Goal: Information Seeking & Learning: Learn about a topic

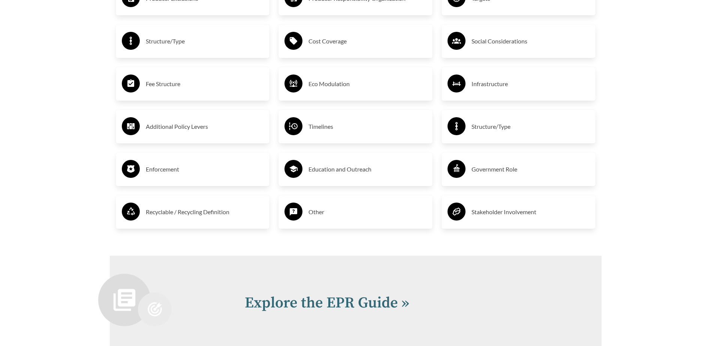
scroll to position [1421, 0]
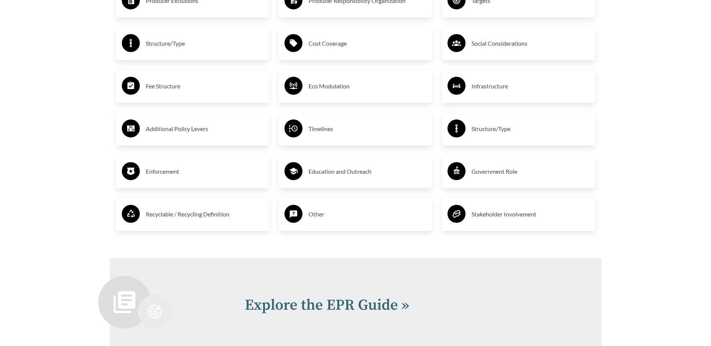
click at [340, 128] on h3 "Timelines" at bounding box center [368, 129] width 118 height 12
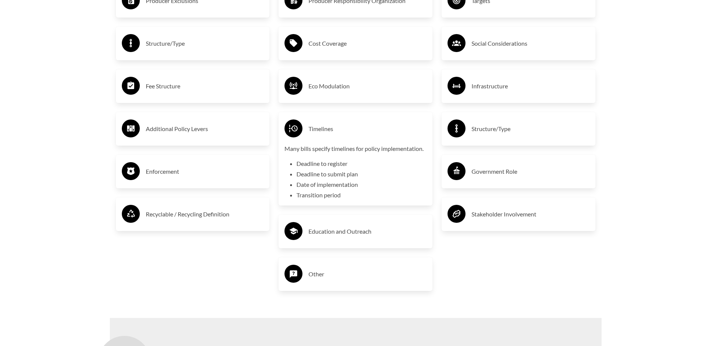
click at [340, 128] on h3 "Timelines" at bounding box center [368, 129] width 118 height 12
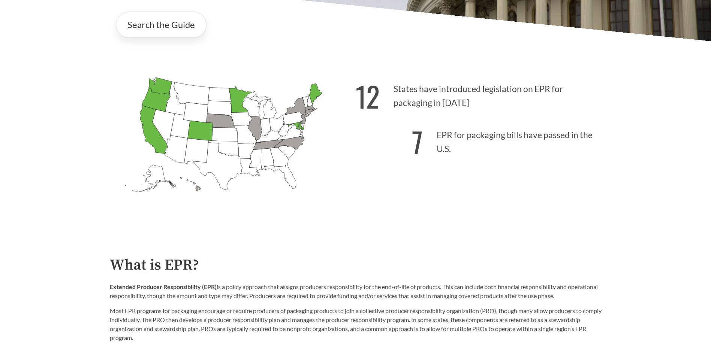
scroll to position [195, 0]
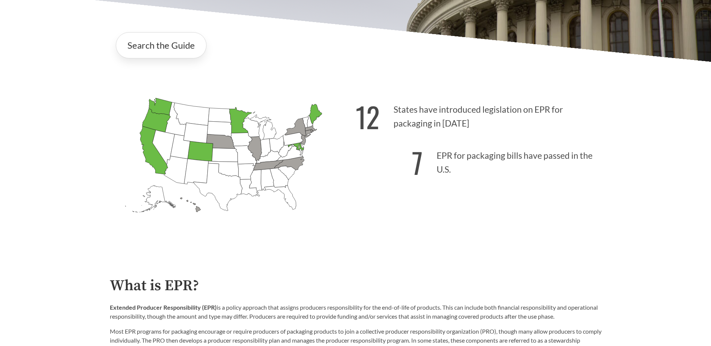
click at [318, 138] on icon "[US_STATE] Introduced: [US_STATE] Introduced: [US_STATE] Introduced: [US_STATE]…" at bounding box center [233, 168] width 246 height 154
click at [315, 120] on icon "[US_STATE] Passed: 1" at bounding box center [315, 114] width 13 height 20
click at [315, 117] on icon "[US_STATE] Passed: 1" at bounding box center [315, 114] width 13 height 20
click at [315, 114] on icon "[US_STATE] Passed: 1" at bounding box center [315, 114] width 13 height 20
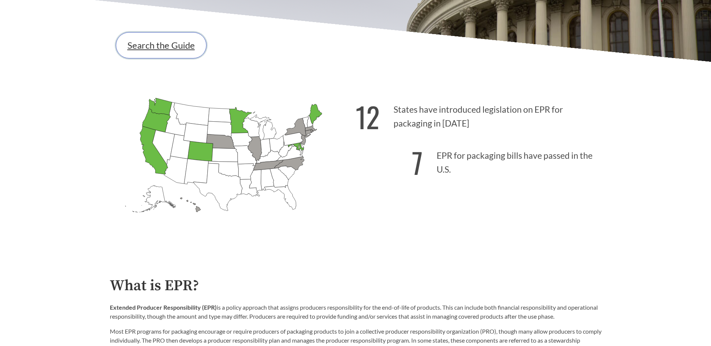
click at [156, 48] on link "Search the Guide" at bounding box center [161, 45] width 91 height 26
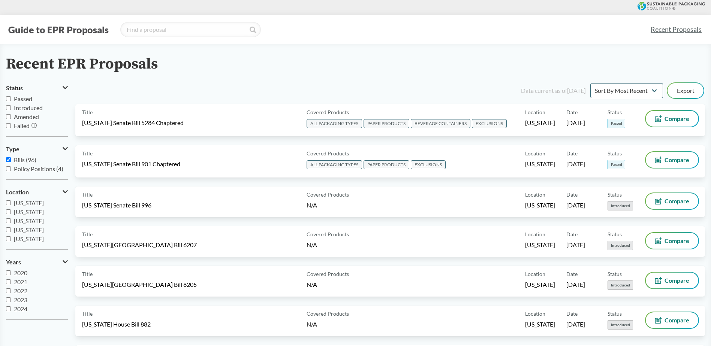
click at [9, 99] on input "Passed" at bounding box center [8, 98] width 5 height 5
checkbox input "true"
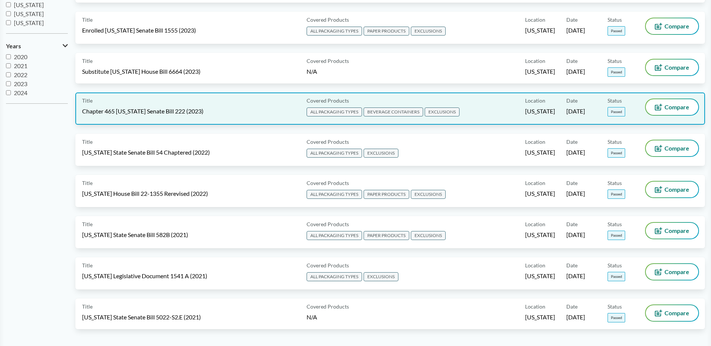
scroll to position [262, 0]
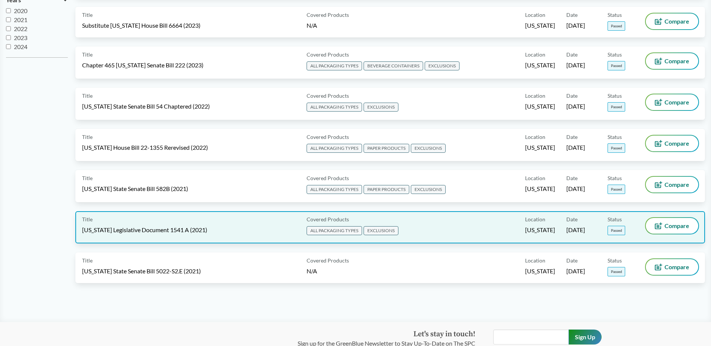
click at [196, 230] on div "Title [US_STATE] Legislative Document 1541 A (2021)" at bounding box center [193, 227] width 222 height 19
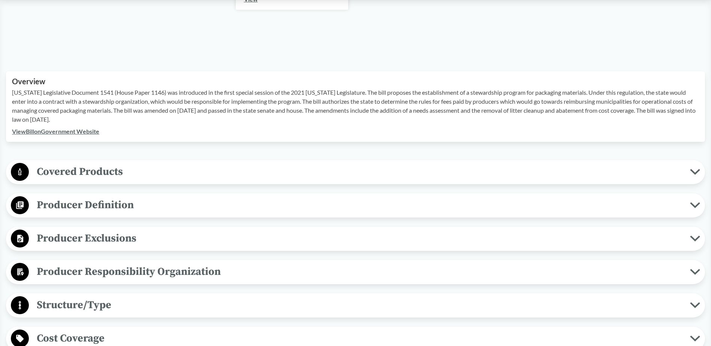
scroll to position [150, 0]
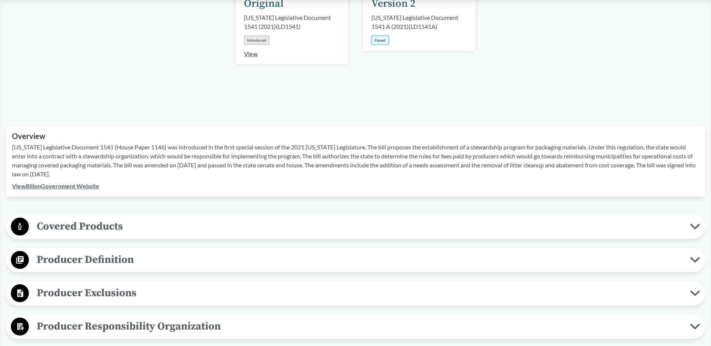
click at [55, 183] on link "View Bill on Government Website" at bounding box center [55, 186] width 87 height 7
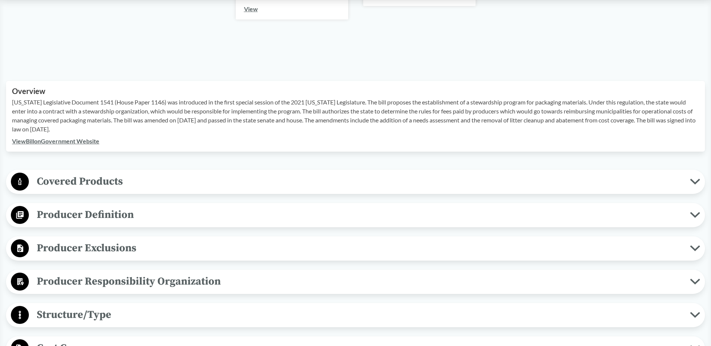
scroll to position [262, 0]
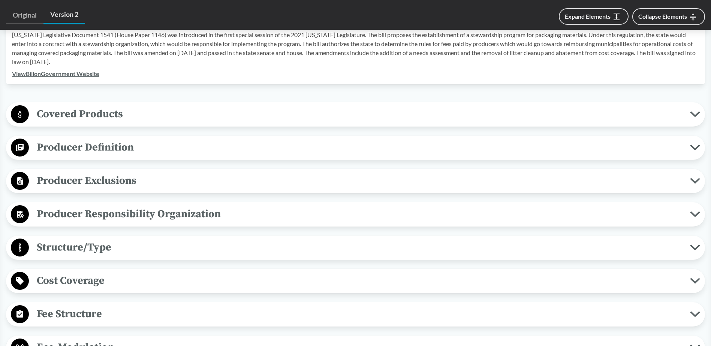
click at [131, 207] on span "Producer Responsibility Organization" at bounding box center [359, 214] width 661 height 17
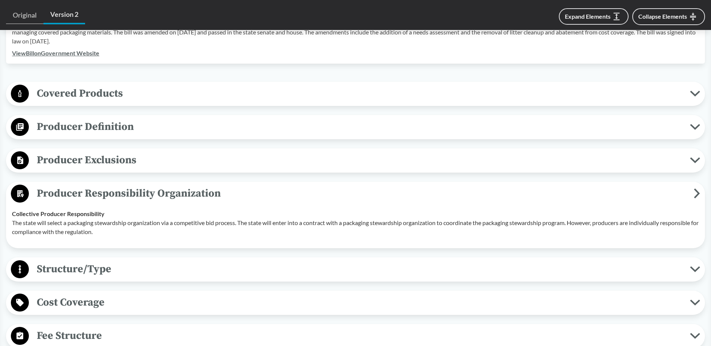
scroll to position [300, 0]
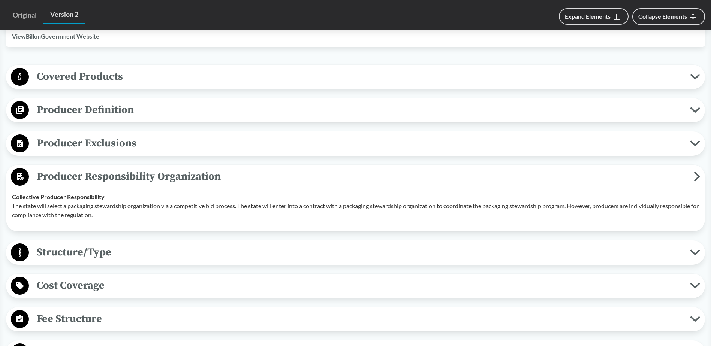
click at [117, 246] on span "Structure/Type" at bounding box center [359, 252] width 661 height 17
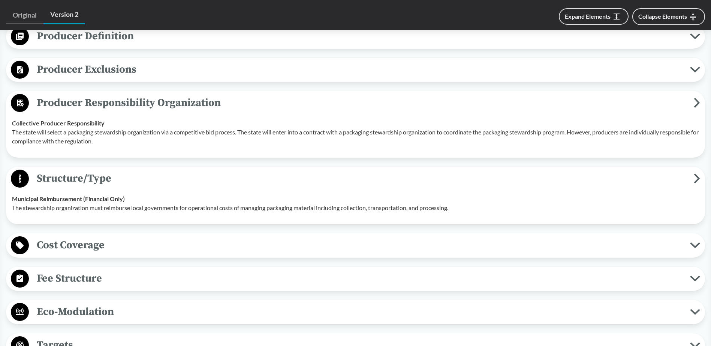
scroll to position [375, 0]
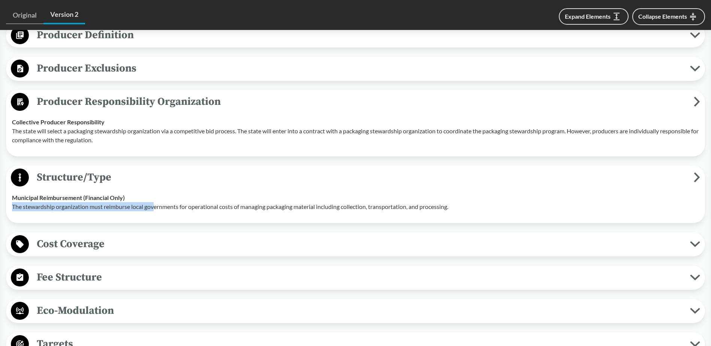
drag, startPoint x: 10, startPoint y: 195, endPoint x: 157, endPoint y: 205, distance: 147.0
click at [157, 205] on td "Municipal Reimbursement (Financial Only) The stewardship organization must reim…" at bounding box center [356, 202] width 694 height 30
drag, startPoint x: 157, startPoint y: 205, endPoint x: 104, endPoint y: 224, distance: 56.1
click at [104, 232] on div "Cost Coverage Operational Costs Program funds will be used to reimburse municip…" at bounding box center [355, 244] width 699 height 24
click at [104, 236] on span "Cost Coverage" at bounding box center [359, 244] width 661 height 17
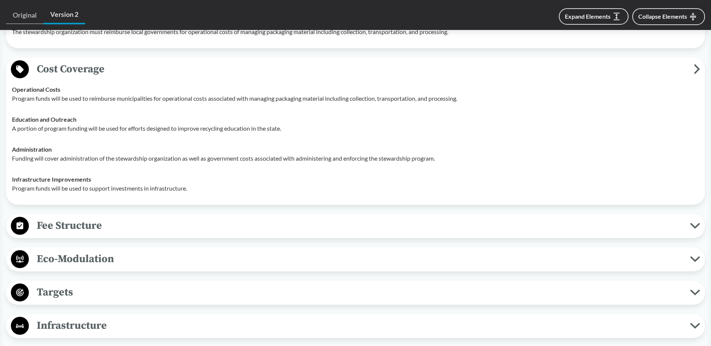
scroll to position [562, 0]
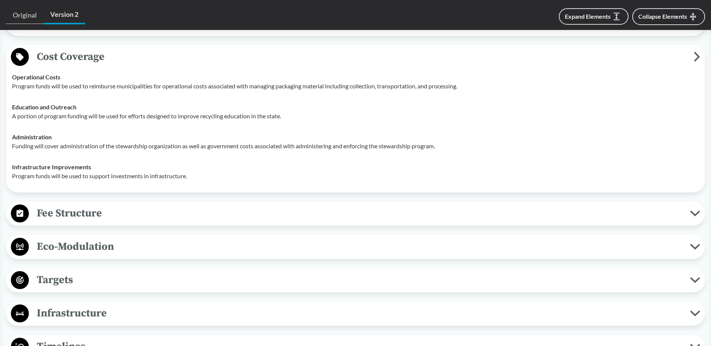
click at [102, 210] on span "Fee Structure" at bounding box center [359, 213] width 661 height 17
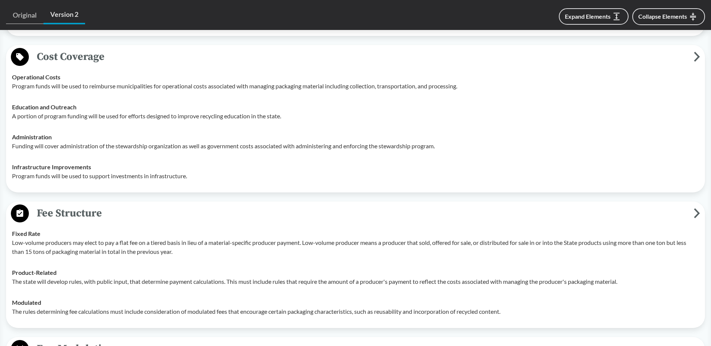
scroll to position [600, 0]
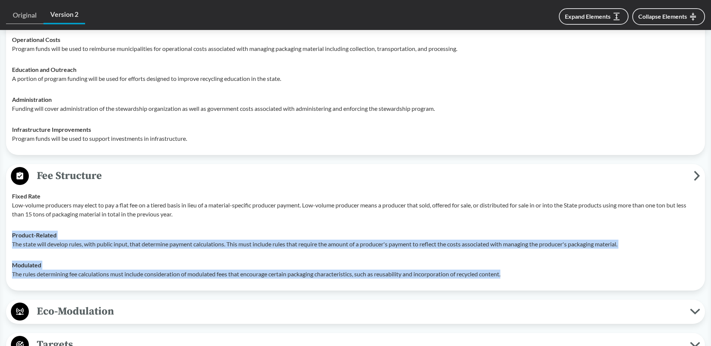
drag, startPoint x: 509, startPoint y: 266, endPoint x: 58, endPoint y: 224, distance: 452.9
click at [58, 224] on tbody "Fixed Rate Low-volume producers may elect to pay a flat fee on a tiered basis i…" at bounding box center [356, 235] width 694 height 99
drag, startPoint x: 58, startPoint y: 224, endPoint x: 42, endPoint y: 232, distance: 18.6
click at [46, 240] on p "The state will develop rules, with public input, that determine payment calcula…" at bounding box center [355, 244] width 687 height 9
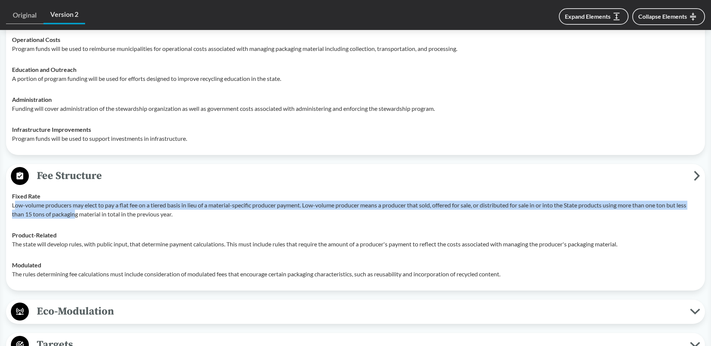
drag, startPoint x: 13, startPoint y: 194, endPoint x: 75, endPoint y: 200, distance: 61.7
click at [75, 201] on p "Low-volume producers may elect to pay a flat fee on a tiered basis in lieu of a…" at bounding box center [355, 210] width 687 height 18
drag, startPoint x: 75, startPoint y: 200, endPoint x: 65, endPoint y: 209, distance: 13.5
click at [68, 208] on p "Low-volume producers may elect to pay a flat fee on a tiered basis in lieu of a…" at bounding box center [355, 210] width 687 height 18
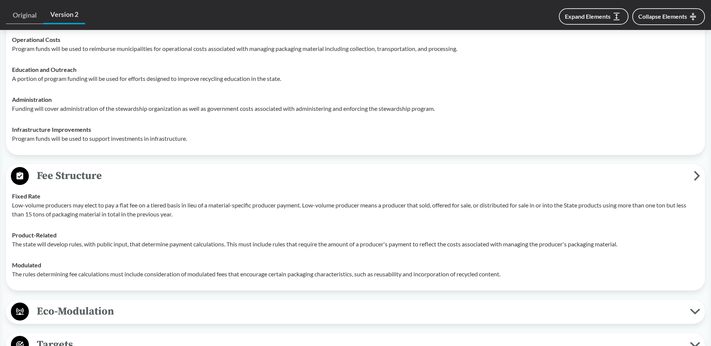
click at [51, 225] on td "Product-Related The state will develop rules, with public input, that determine…" at bounding box center [356, 240] width 694 height 30
drag, startPoint x: 21, startPoint y: 235, endPoint x: 143, endPoint y: 238, distance: 121.9
click at [143, 240] on p "The state will develop rules, with public input, that determine payment calcula…" at bounding box center [355, 244] width 687 height 9
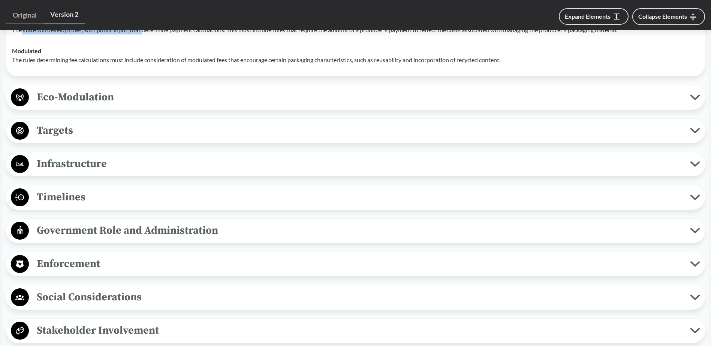
scroll to position [825, 0]
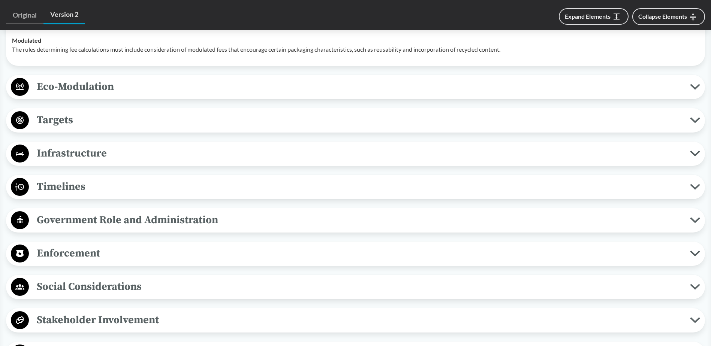
click at [78, 178] on span "Timelines" at bounding box center [359, 186] width 661 height 17
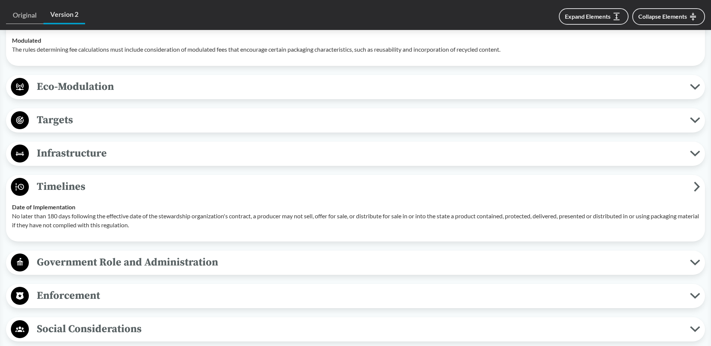
click at [73, 151] on button "Infrastructure" at bounding box center [356, 153] width 694 height 19
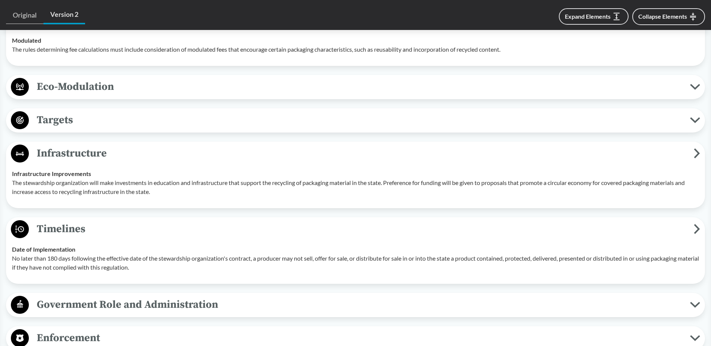
click at [69, 115] on span "Targets" at bounding box center [359, 120] width 661 height 17
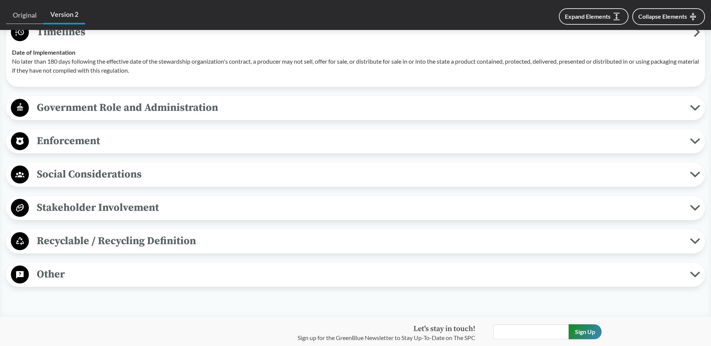
scroll to position [1162, 0]
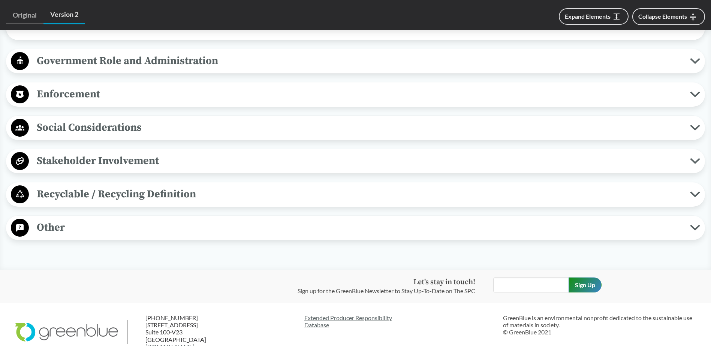
click at [92, 186] on span "Recyclable / Recycling Definition" at bounding box center [359, 194] width 661 height 17
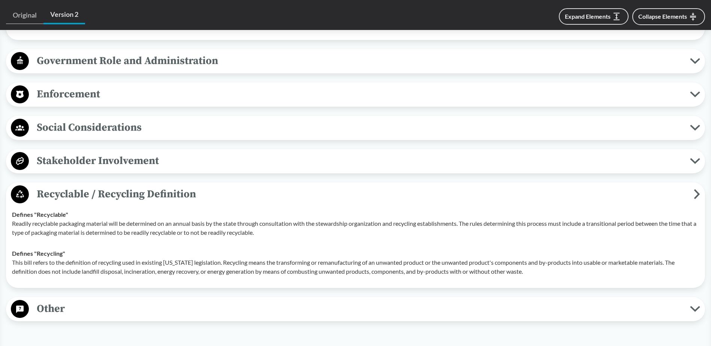
click at [94, 157] on span "Stakeholder Involvement" at bounding box center [359, 161] width 661 height 17
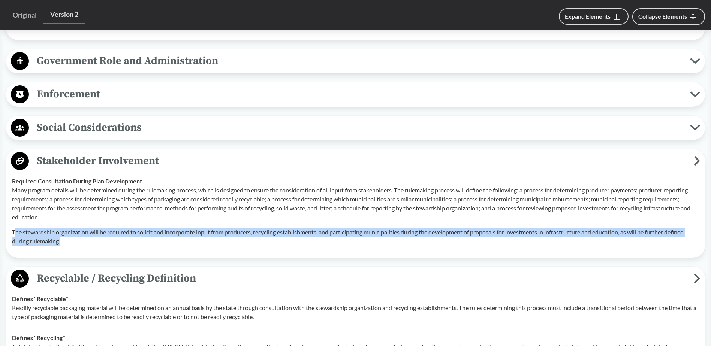
drag, startPoint x: 14, startPoint y: 222, endPoint x: 97, endPoint y: 226, distance: 83.0
click at [97, 228] on p "The stewardship organization will be required to solicit and incorporate input …" at bounding box center [355, 237] width 687 height 18
drag, startPoint x: 97, startPoint y: 226, endPoint x: 76, endPoint y: 226, distance: 20.6
click at [76, 228] on p "The stewardship organization will be required to solicit and incorporate input …" at bounding box center [355, 237] width 687 height 18
drag, startPoint x: 51, startPoint y: 227, endPoint x: 15, endPoint y: 223, distance: 35.8
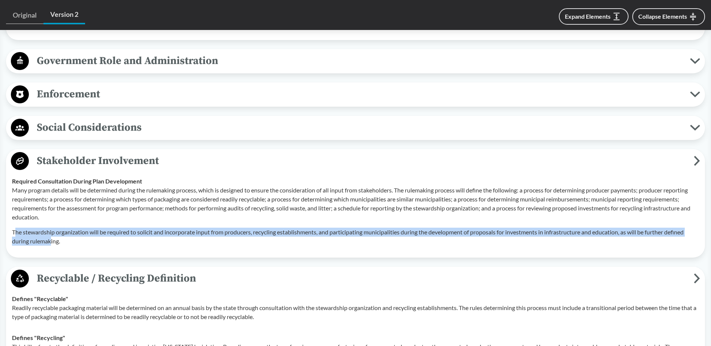
click at [15, 228] on p "The stewardship organization will be required to solicit and incorporate input …" at bounding box center [355, 237] width 687 height 18
copy p "he stewardship organization will be required to solicit and incorporate input f…"
click at [66, 119] on span "Social Considerations" at bounding box center [359, 127] width 661 height 17
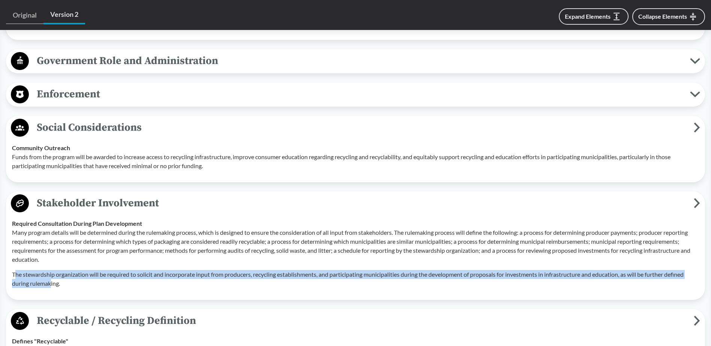
click at [67, 92] on button "Enforcement" at bounding box center [356, 94] width 694 height 19
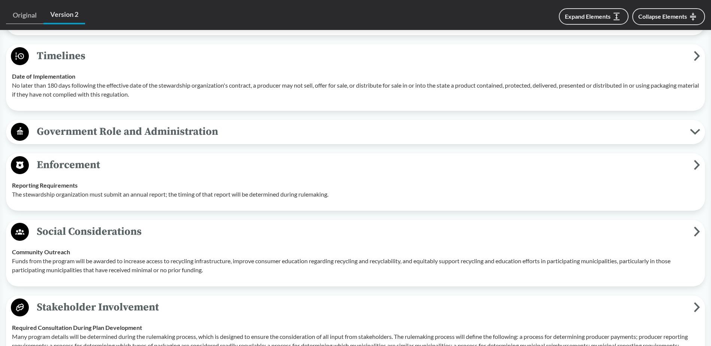
scroll to position [1050, 0]
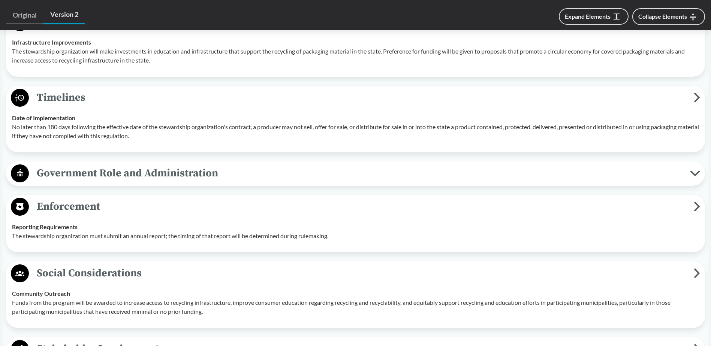
click at [48, 165] on span "Government Role and Administration" at bounding box center [359, 173] width 661 height 17
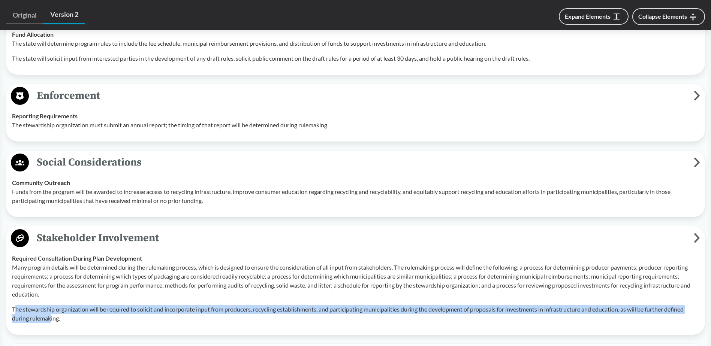
scroll to position [1387, 0]
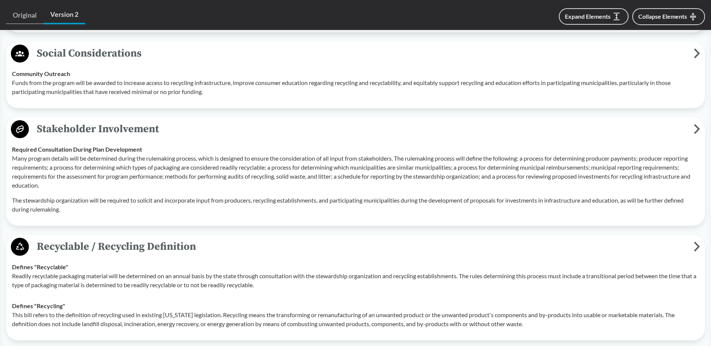
click at [60, 174] on p "Many program details will be determined during the rulemaking process, which is…" at bounding box center [355, 172] width 687 height 36
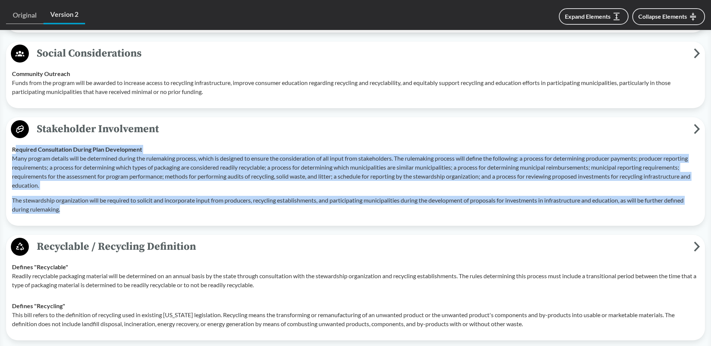
drag, startPoint x: 69, startPoint y: 204, endPoint x: 15, endPoint y: 141, distance: 83.2
click at [15, 141] on td "Required Consultation During Plan Development Many program details will be dete…" at bounding box center [356, 179] width 694 height 81
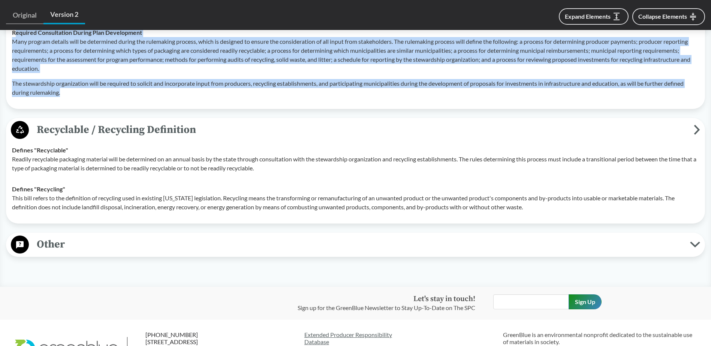
scroll to position [1565, 0]
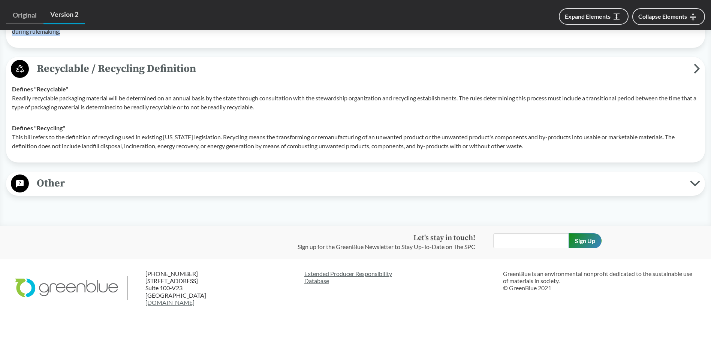
click at [334, 175] on span "Other" at bounding box center [359, 183] width 661 height 17
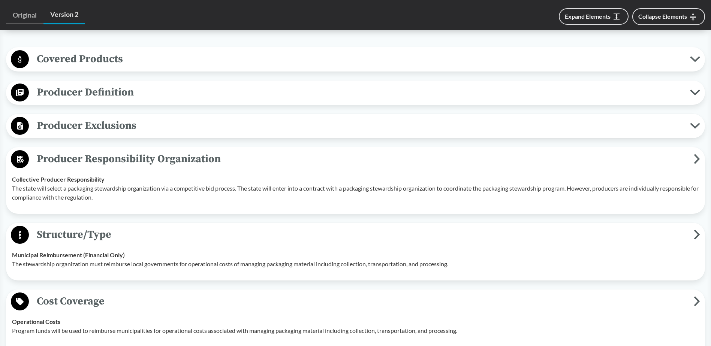
scroll to position [313, 0]
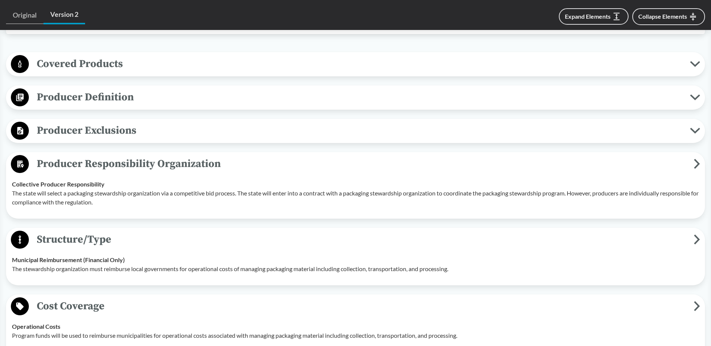
click at [137, 124] on span "Producer Exclusions" at bounding box center [359, 130] width 661 height 17
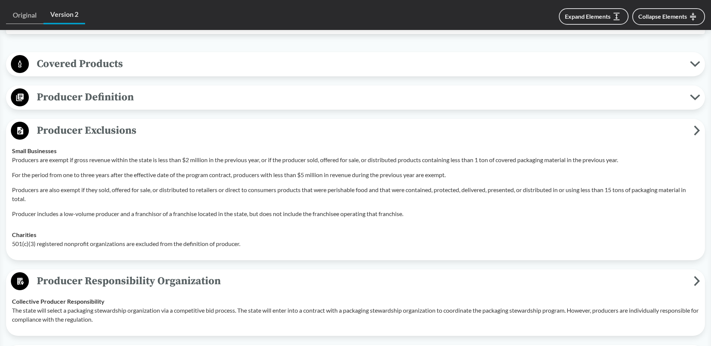
click at [102, 93] on span "Producer Definition" at bounding box center [359, 97] width 661 height 17
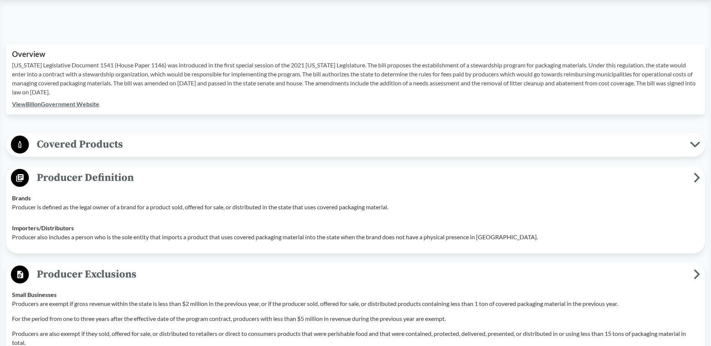
scroll to position [163, 0]
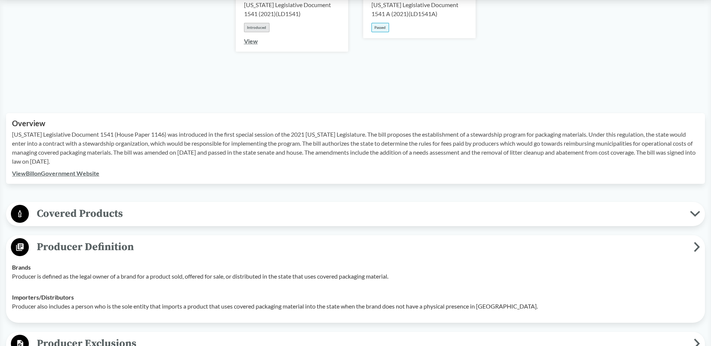
click at [98, 205] on span "Covered Products" at bounding box center [359, 213] width 661 height 17
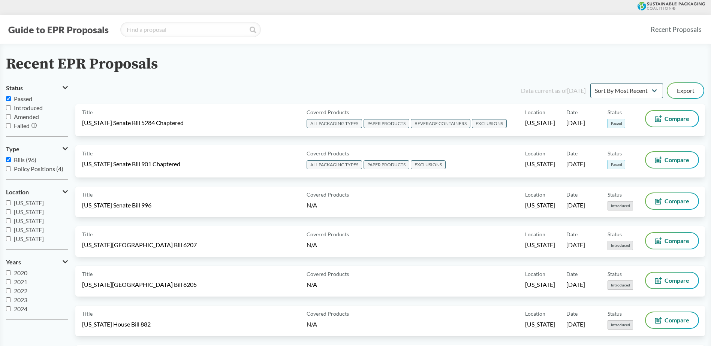
click at [9, 102] on label "Passed" at bounding box center [37, 98] width 62 height 9
click at [9, 101] on input "Passed" at bounding box center [8, 98] width 5 height 5
click at [8, 101] on input "Passed" at bounding box center [8, 98] width 5 height 5
checkbox input "true"
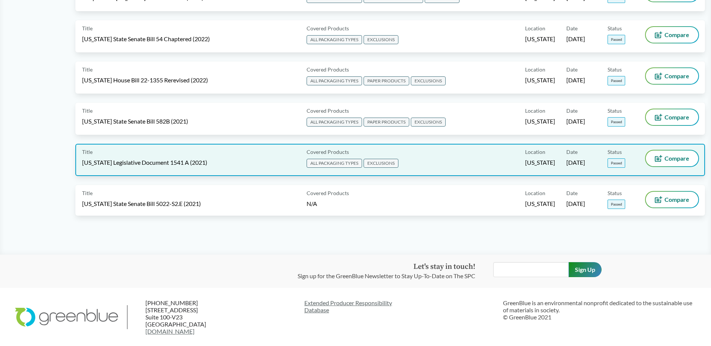
scroll to position [330, 0]
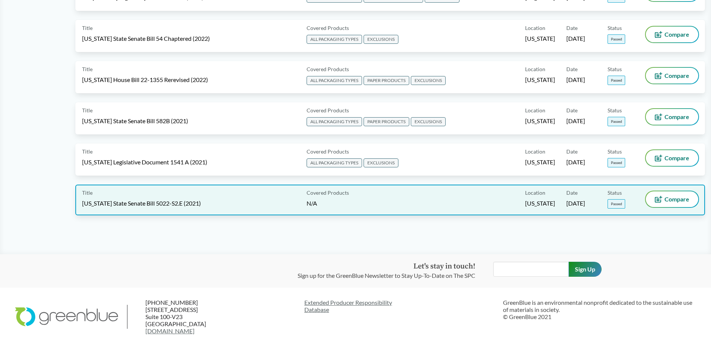
click at [212, 199] on div "Title [US_STATE] State Senate Bill 5022-S2.E (2021)" at bounding box center [193, 200] width 222 height 17
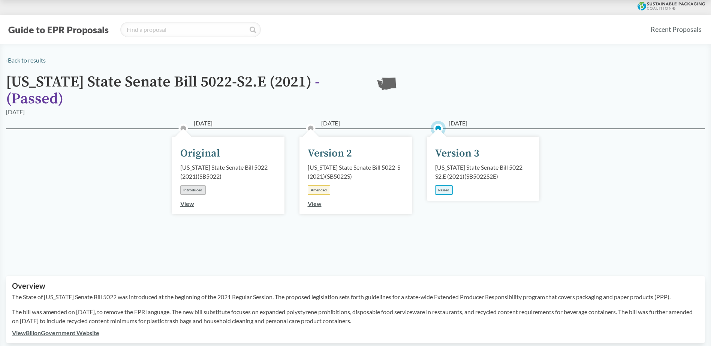
scroll to position [112, 0]
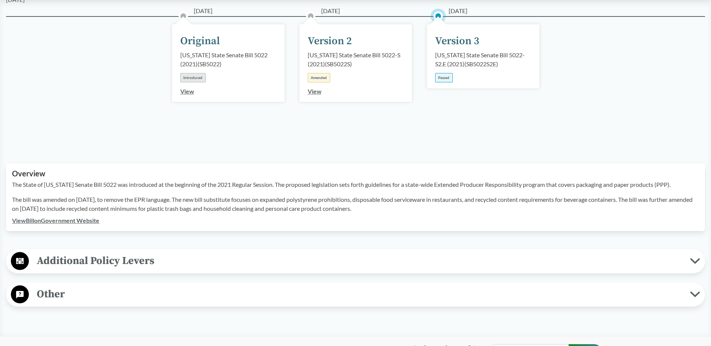
click at [154, 258] on span "Additional Policy Levers" at bounding box center [359, 261] width 661 height 17
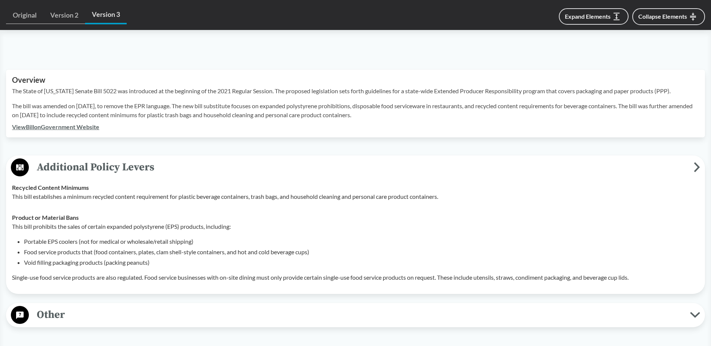
scroll to position [300, 0]
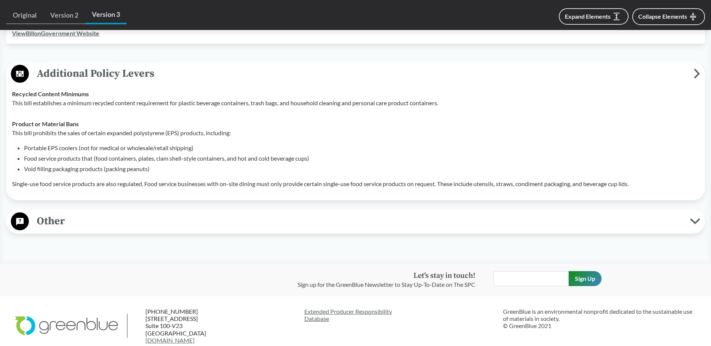
click at [117, 225] on span "Other" at bounding box center [359, 221] width 661 height 17
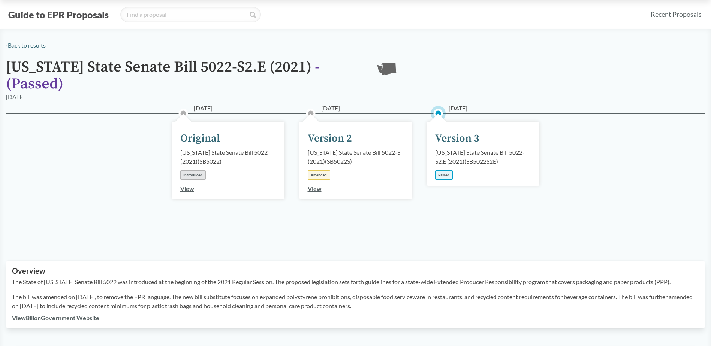
scroll to position [0, 0]
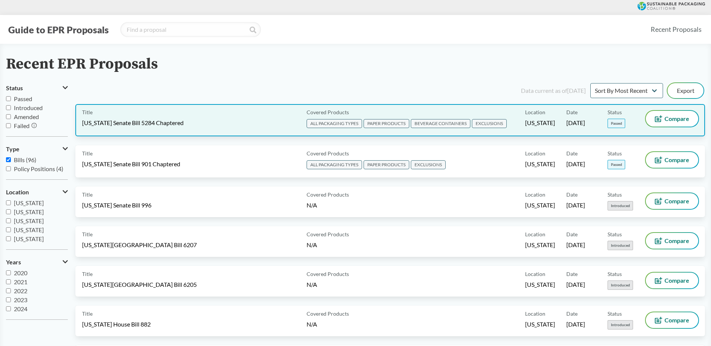
click at [155, 124] on span "[US_STATE] Senate Bill 5284 Chaptered" at bounding box center [133, 123] width 102 height 8
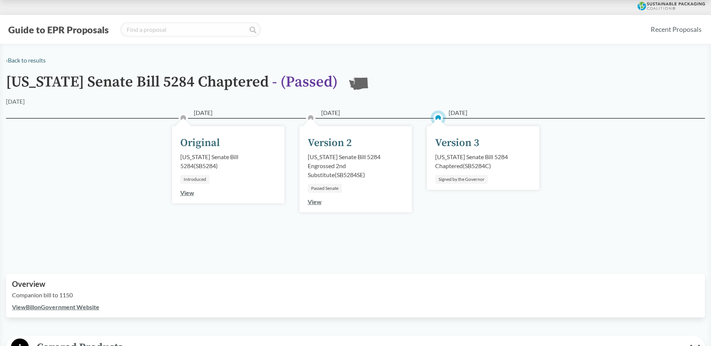
click at [478, 152] on div "[DATE] Version 3 [US_STATE] Senate Bill 5284 Chaptered ( SB5284C ) Signed by th…" at bounding box center [483, 158] width 112 height 64
click at [476, 162] on div "[US_STATE] Senate Bill 5284 Chaptered ( SB5284C )" at bounding box center [483, 162] width 96 height 18
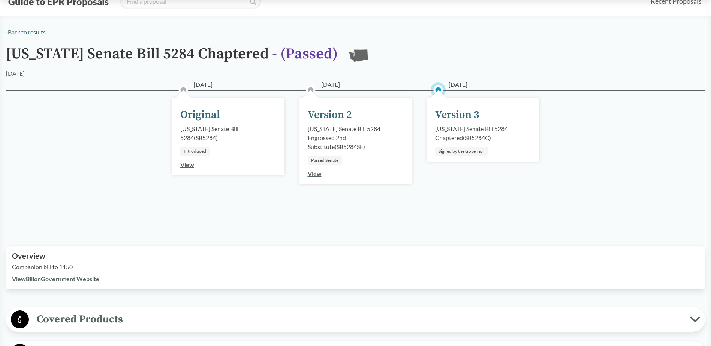
scroll to position [187, 0]
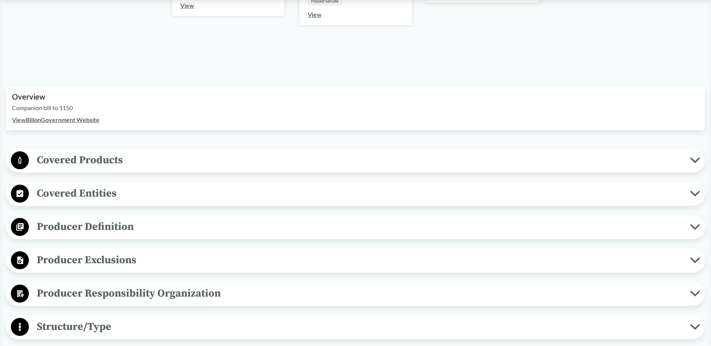
click at [89, 159] on span "Covered Products" at bounding box center [359, 160] width 661 height 17
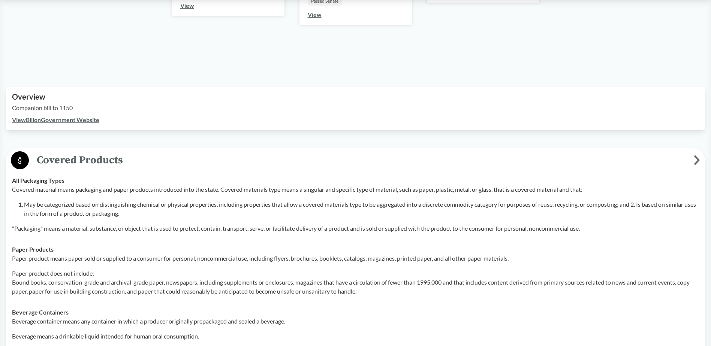
click at [35, 120] on link "View Bill on Government Website" at bounding box center [55, 119] width 87 height 7
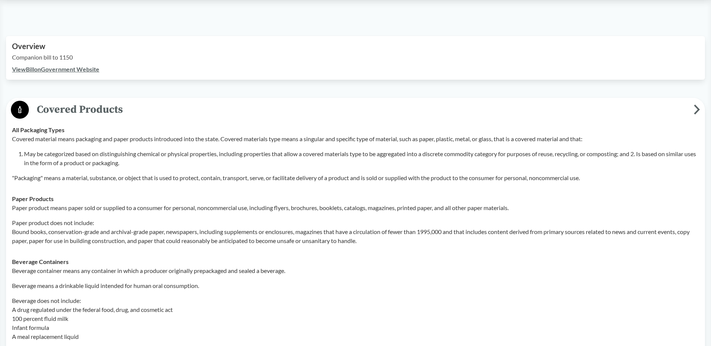
scroll to position [225, 0]
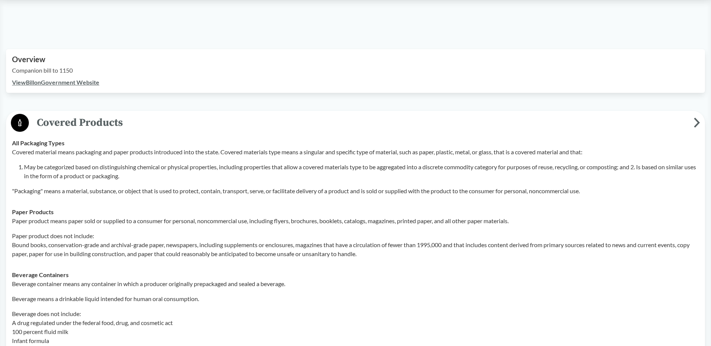
click at [85, 127] on span "Covered Products" at bounding box center [361, 122] width 665 height 17
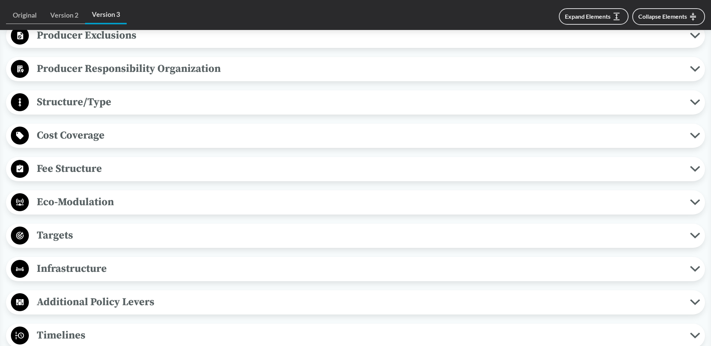
scroll to position [487, 0]
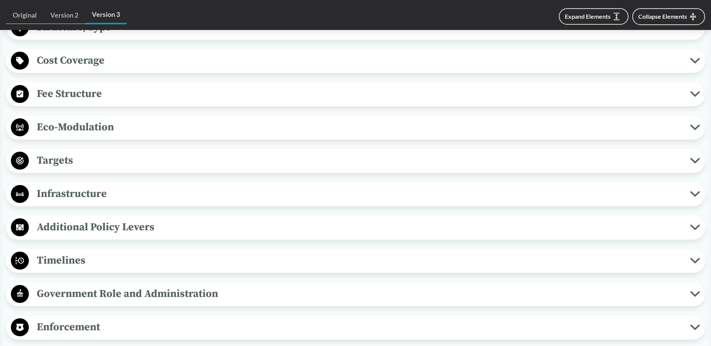
click at [97, 256] on span "Timelines" at bounding box center [359, 260] width 661 height 17
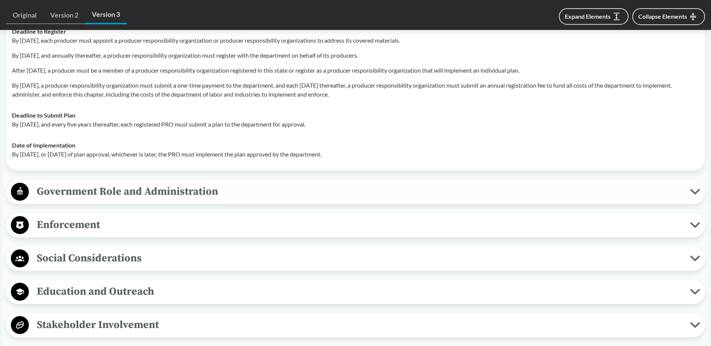
scroll to position [750, 0]
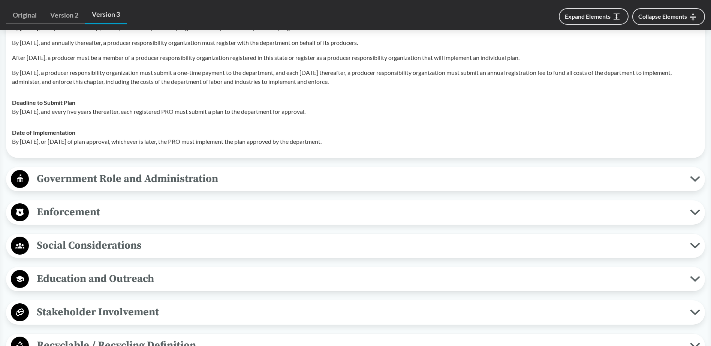
click at [79, 213] on span "Enforcement" at bounding box center [359, 212] width 661 height 17
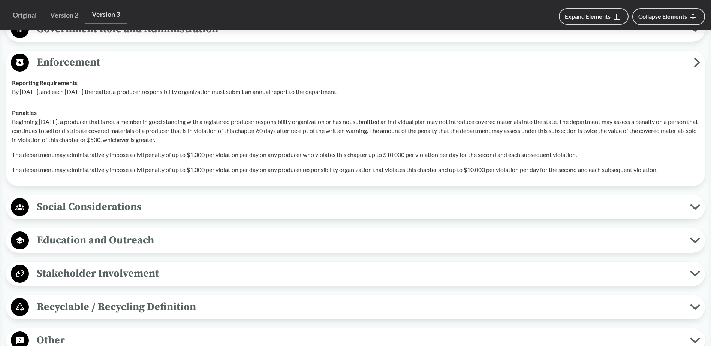
scroll to position [937, 0]
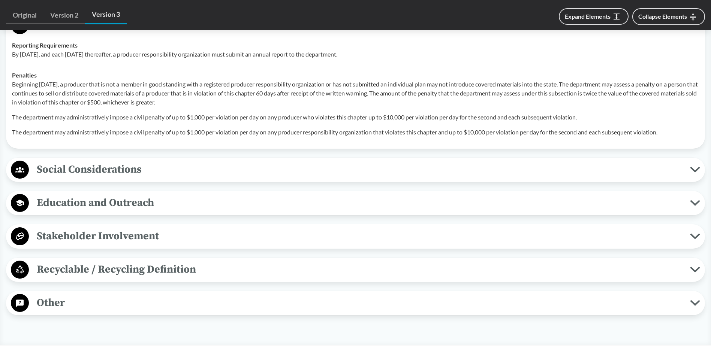
click at [141, 231] on span "Stakeholder Involvement" at bounding box center [359, 236] width 661 height 17
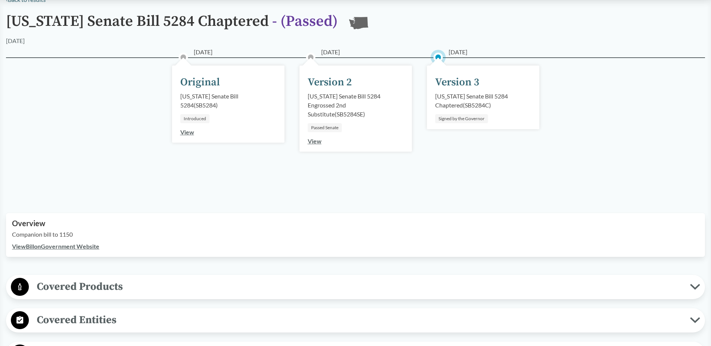
scroll to position [0, 0]
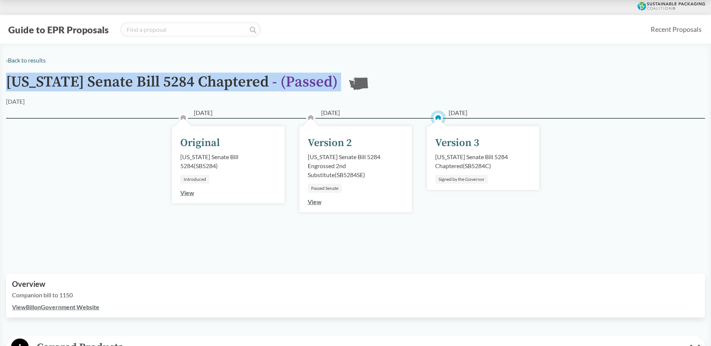
drag, startPoint x: 8, startPoint y: 82, endPoint x: 364, endPoint y: 78, distance: 356.5
click at [364, 78] on div "[US_STATE] Senate Bill 5284 Chaptered - ( Passed ) [GEOGRAPHIC_DATA]" at bounding box center [355, 85] width 699 height 23
copy div "[US_STATE] Senate Bill 5284 Chaptered - ( Passed ) [GEOGRAPHIC_DATA]"
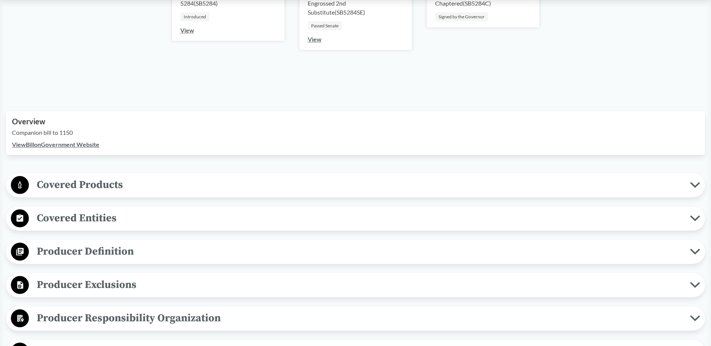
scroll to position [225, 0]
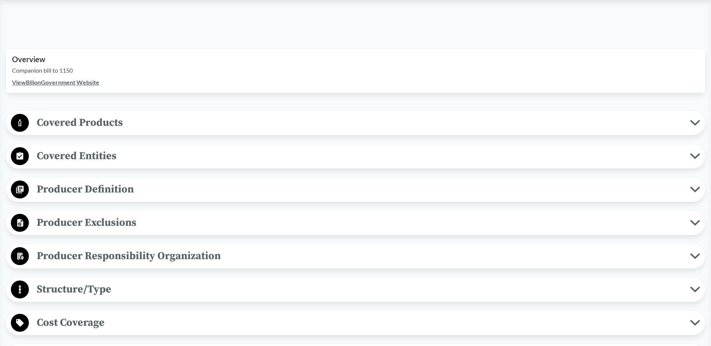
click at [103, 125] on span "Covered Products" at bounding box center [359, 122] width 661 height 17
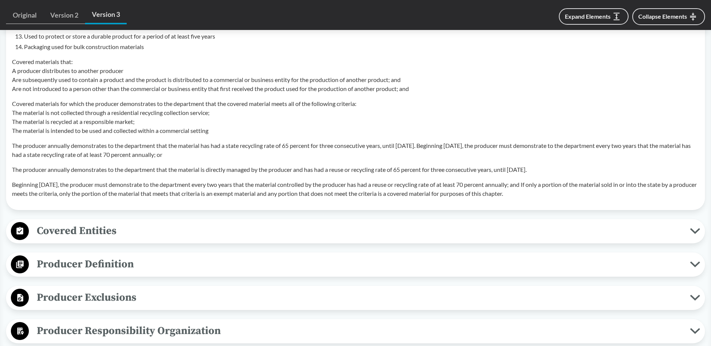
scroll to position [750, 0]
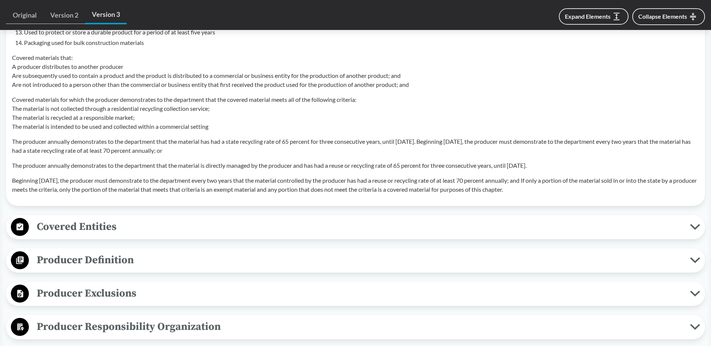
click at [115, 232] on span "Covered Entities" at bounding box center [359, 227] width 661 height 17
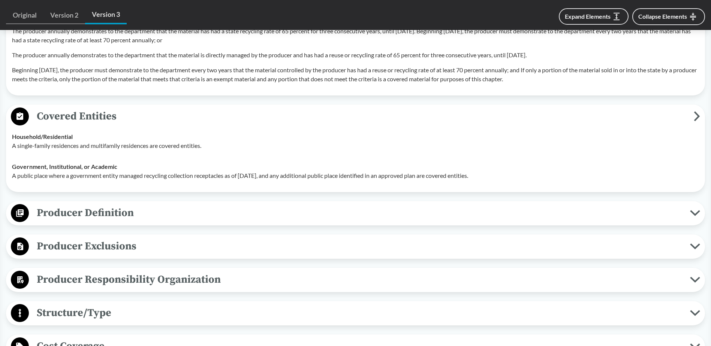
scroll to position [862, 0]
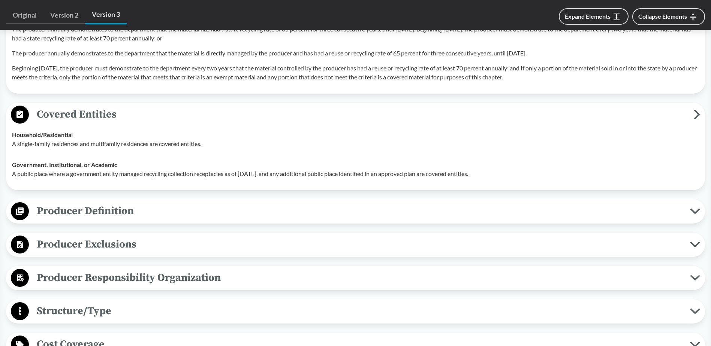
click at [115, 220] on button "Producer Definition" at bounding box center [356, 211] width 694 height 19
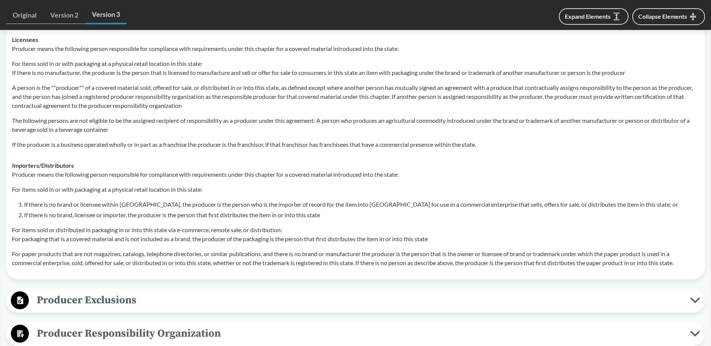
scroll to position [1387, 0]
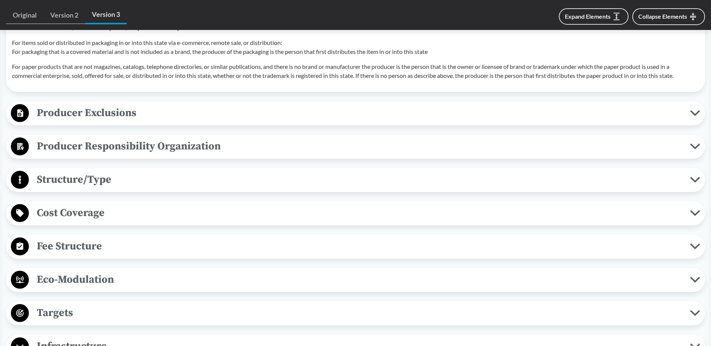
click at [98, 118] on span "Producer Exclusions" at bounding box center [359, 113] width 661 height 17
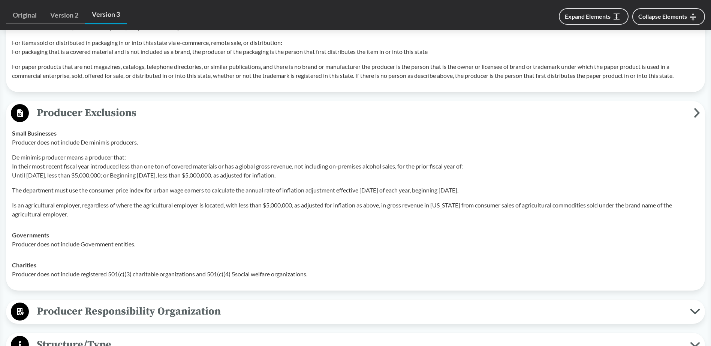
scroll to position [1200, 0]
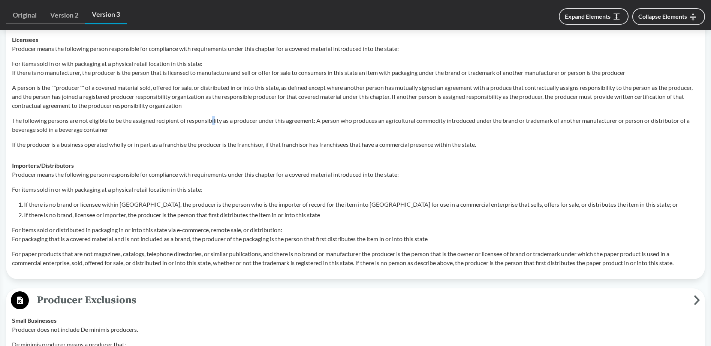
click at [218, 122] on p "The following persons are not eligible to be the assigned recipient of responsi…" at bounding box center [355, 125] width 687 height 18
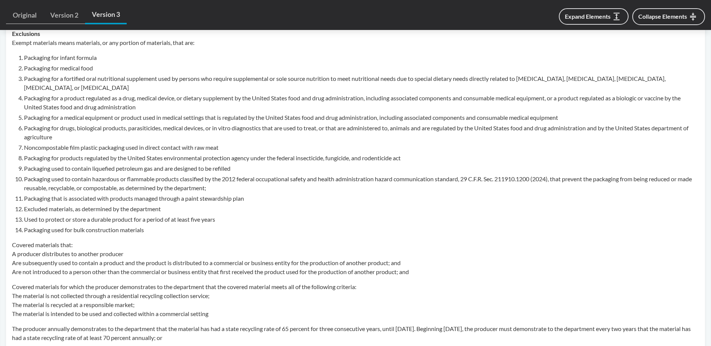
scroll to position [375, 0]
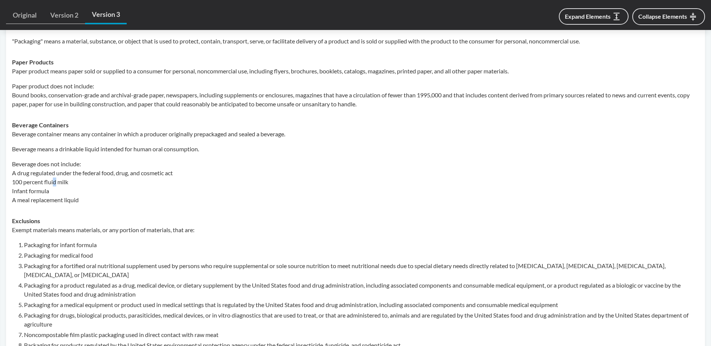
click at [55, 181] on p "Beverage does not include: A drug regulated under the federal food, drug, and c…" at bounding box center [355, 182] width 687 height 45
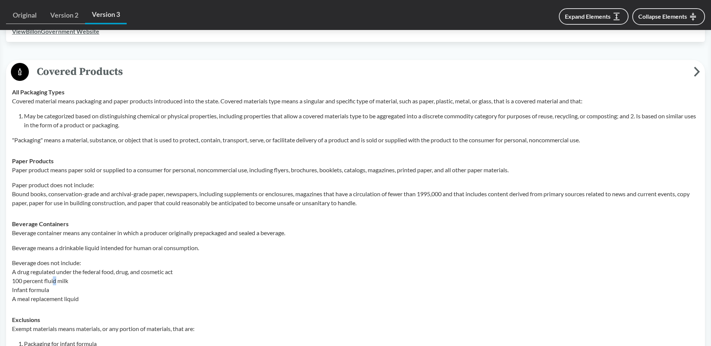
scroll to position [225, 0]
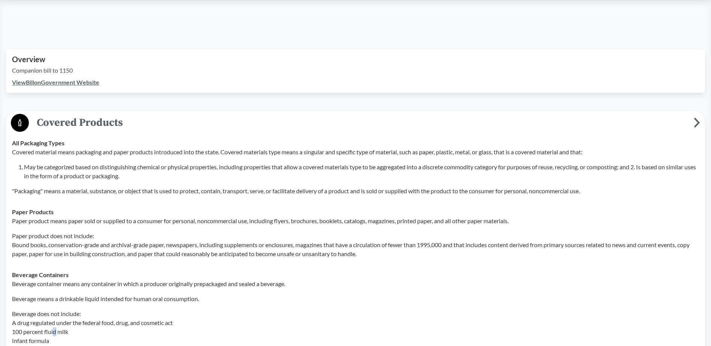
drag, startPoint x: 37, startPoint y: 120, endPoint x: 113, endPoint y: 175, distance: 93.1
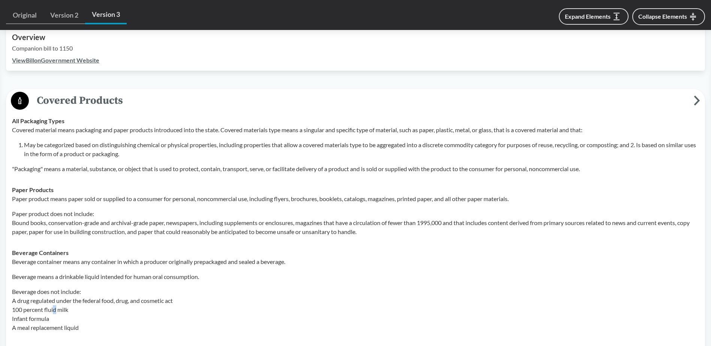
scroll to position [197, 0]
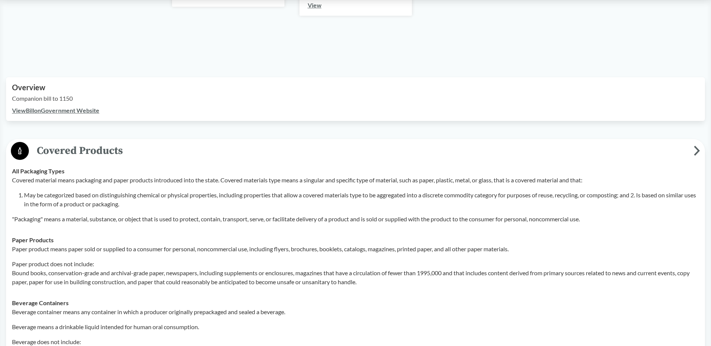
drag, startPoint x: 581, startPoint y: 303, endPoint x: 37, endPoint y: 145, distance: 566.6
copy div "Covered Products All Packaging Types Covered material means packaging and paper…"
click at [104, 178] on p "Covered material means packaging and paper products introduced into the state. …" at bounding box center [355, 180] width 687 height 9
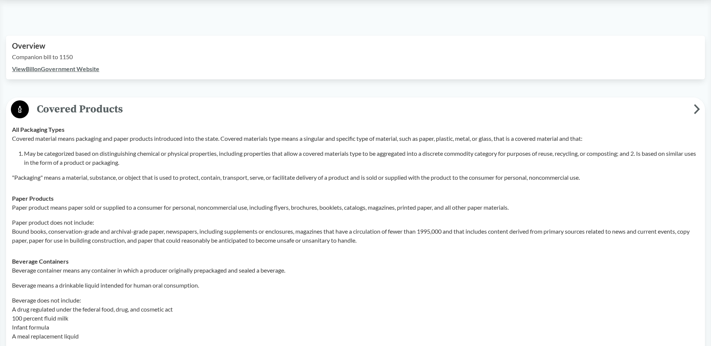
scroll to position [234, 0]
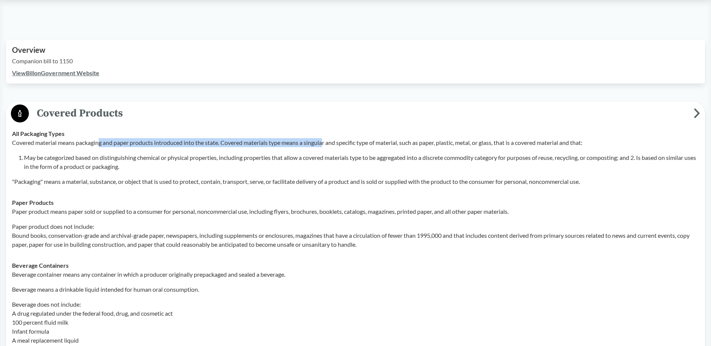
drag, startPoint x: 100, startPoint y: 144, endPoint x: 326, endPoint y: 140, distance: 225.7
click at [326, 140] on p "Covered material means packaging and paper products introduced into the state. …" at bounding box center [355, 142] width 687 height 9
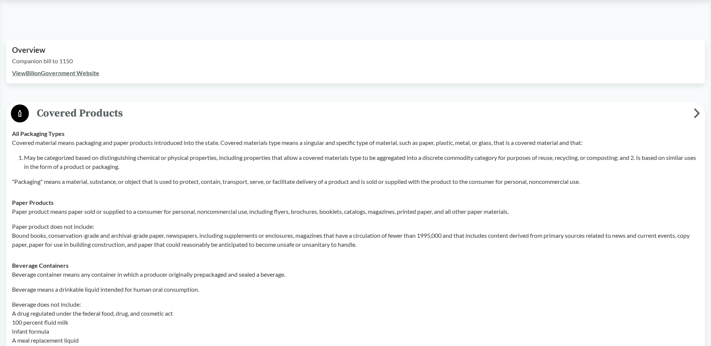
click at [473, 144] on p "Covered material means packaging and paper products introduced into the state. …" at bounding box center [355, 142] width 687 height 9
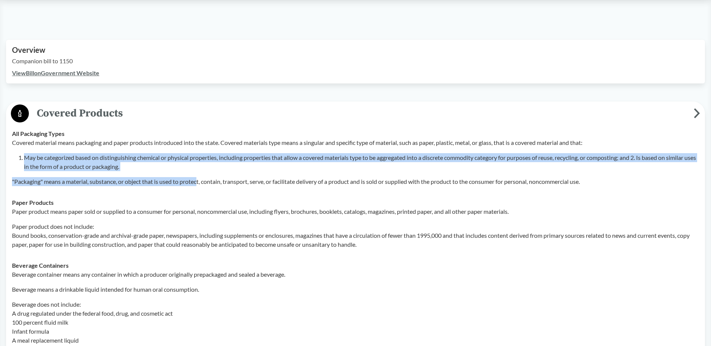
drag, startPoint x: 21, startPoint y: 157, endPoint x: 199, endPoint y: 185, distance: 180.2
click at [199, 185] on div "Covered material means packaging and paper products introduced into the state. …" at bounding box center [355, 162] width 687 height 48
drag, startPoint x: 199, startPoint y: 185, endPoint x: 189, endPoint y: 190, distance: 11.2
click at [189, 190] on td "All Packaging Types Covered material means packaging and paper products introdu…" at bounding box center [356, 157] width 694 height 69
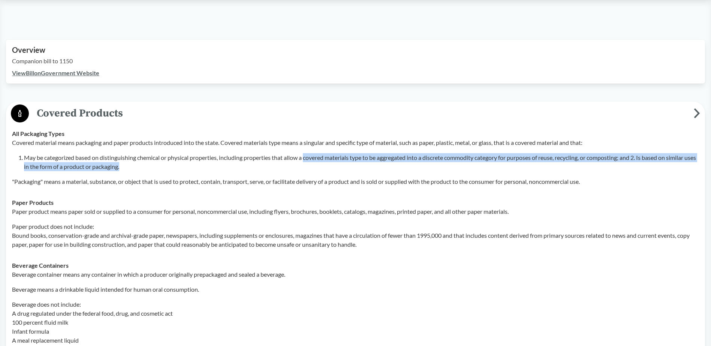
drag, startPoint x: 308, startPoint y: 157, endPoint x: 533, endPoint y: 169, distance: 225.6
click at [533, 169] on li "May be categorized based on distinguishing chemical or physical properties, inc…" at bounding box center [361, 162] width 675 height 18
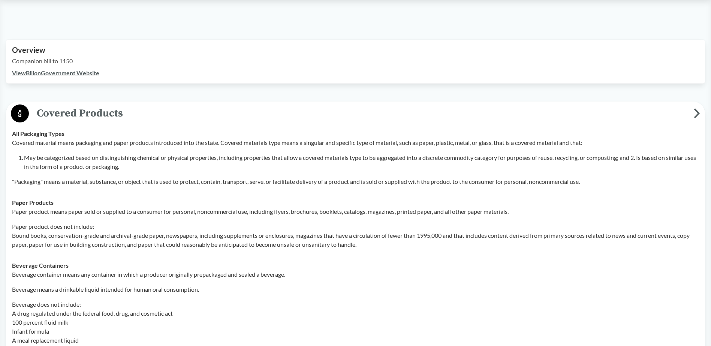
click at [220, 173] on div "Covered material means packaging and paper products introduced into the state. …" at bounding box center [355, 162] width 687 height 48
drag, startPoint x: 99, startPoint y: 172, endPoint x: 160, endPoint y: 186, distance: 62.2
click at [160, 186] on div "Covered material means packaging and paper products introduced into the state. …" at bounding box center [355, 162] width 687 height 48
drag, startPoint x: 160, startPoint y: 186, endPoint x: 62, endPoint y: 177, distance: 97.9
click at [63, 177] on p ""Packaging" means a material, substance, or object that is used to protect, con…" at bounding box center [355, 181] width 687 height 9
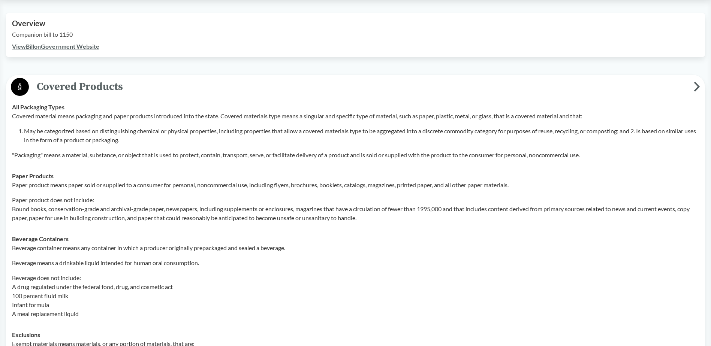
scroll to position [272, 0]
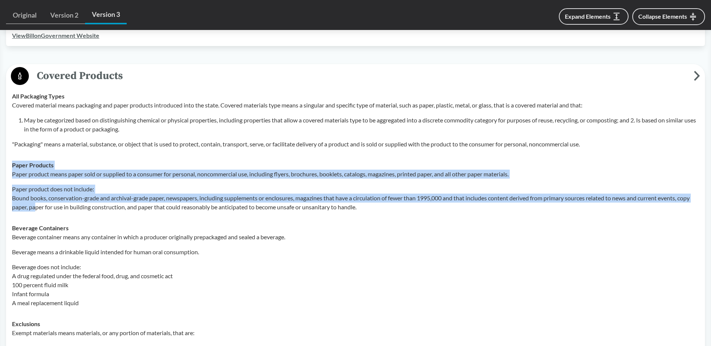
drag, startPoint x: 13, startPoint y: 166, endPoint x: 48, endPoint y: 216, distance: 61.2
click at [48, 216] on td "Paper Products Paper product means paper sold or supplied to a consumer for per…" at bounding box center [356, 186] width 694 height 63
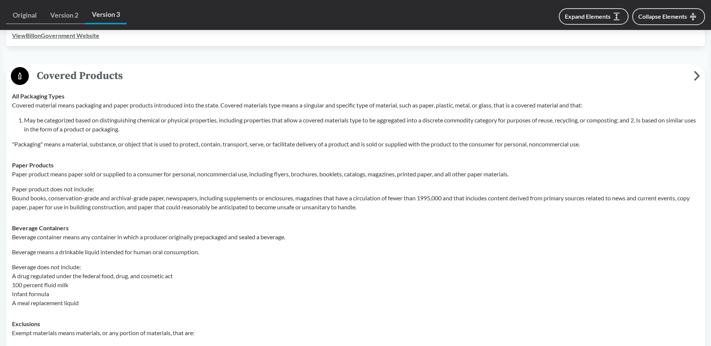
drag, startPoint x: 48, startPoint y: 216, endPoint x: 48, endPoint y: 234, distance: 17.2
click at [48, 234] on p "Beverage container means any container in which a producer originally prepackag…" at bounding box center [355, 237] width 687 height 9
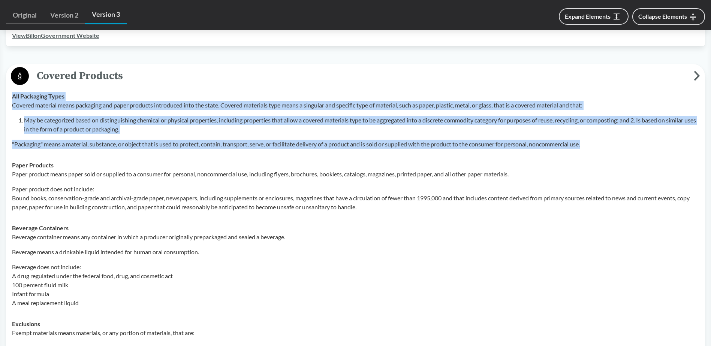
drag, startPoint x: 13, startPoint y: 96, endPoint x: 610, endPoint y: 139, distance: 598.4
click at [610, 139] on div "All Packaging Types Covered material means packaging and paper products introdu…" at bounding box center [355, 120] width 687 height 57
copy div "All Packaging Types Covered material means packaging and paper products introdu…"
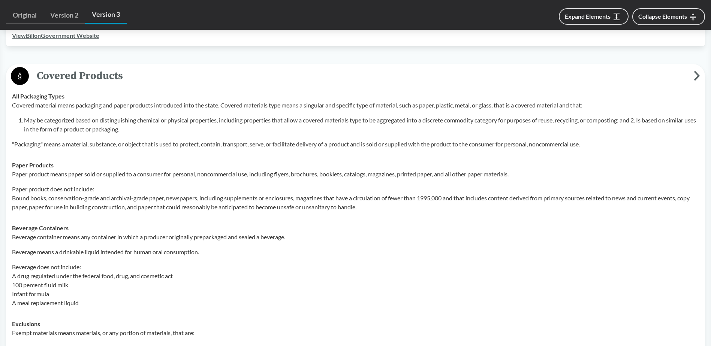
click at [32, 191] on p "Paper product does not include: Bound books, conservation-grade and archival-gr…" at bounding box center [355, 198] width 687 height 27
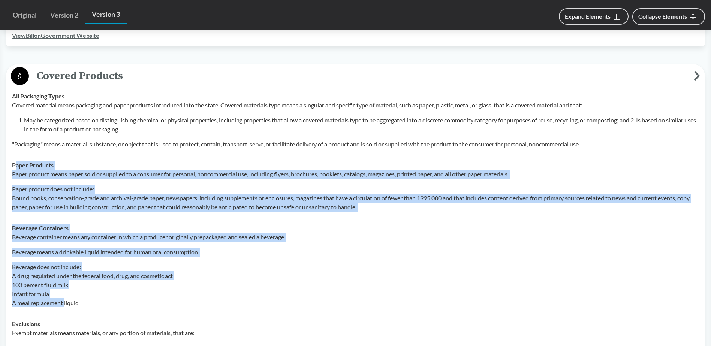
drag, startPoint x: 16, startPoint y: 166, endPoint x: 66, endPoint y: 299, distance: 141.3
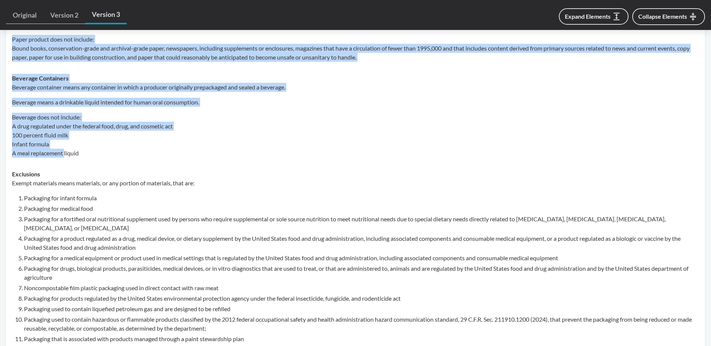
scroll to position [459, 0]
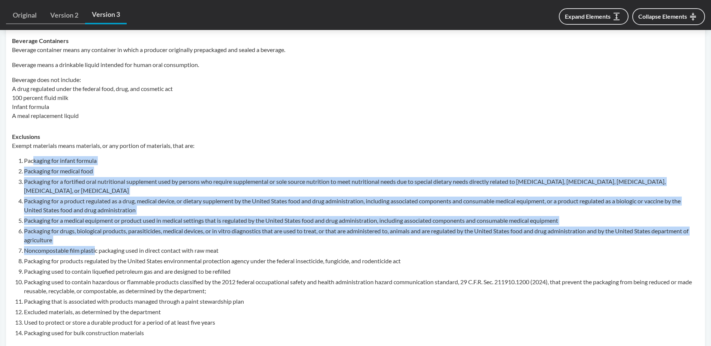
drag, startPoint x: 35, startPoint y: 151, endPoint x: 95, endPoint y: 254, distance: 119.1
click at [95, 254] on div "Exempt materials means materials, or any portion of materials, that are: Packag…" at bounding box center [355, 312] width 687 height 343
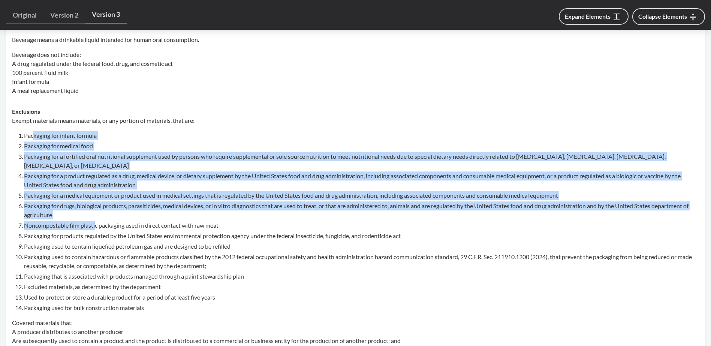
scroll to position [497, 0]
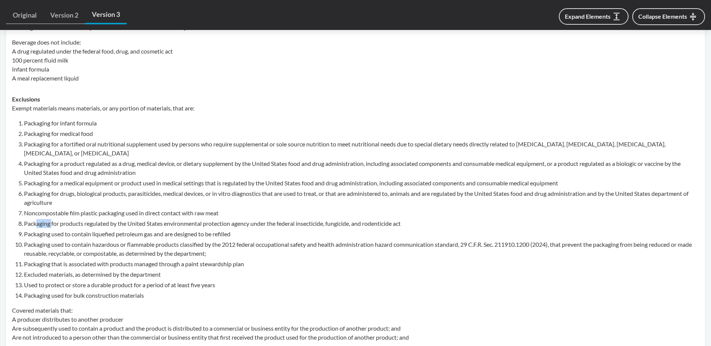
drag, startPoint x: 36, startPoint y: 223, endPoint x: 54, endPoint y: 225, distance: 18.1
click at [54, 225] on li "Packaging for products regulated by the United States environmental protection …" at bounding box center [361, 223] width 675 height 9
drag, startPoint x: 54, startPoint y: 225, endPoint x: 24, endPoint y: 264, distance: 49.0
click at [26, 264] on li "Packaging that is associated with products managed through a paint stewardship …" at bounding box center [361, 264] width 675 height 9
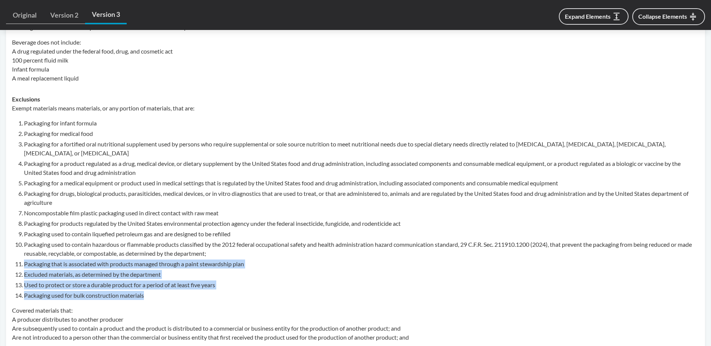
drag, startPoint x: 22, startPoint y: 265, endPoint x: 160, endPoint y: 295, distance: 141.5
click at [160, 295] on ol "Packaging for infant formula Packaging for medical food Packaging for a fortifi…" at bounding box center [361, 209] width 675 height 181
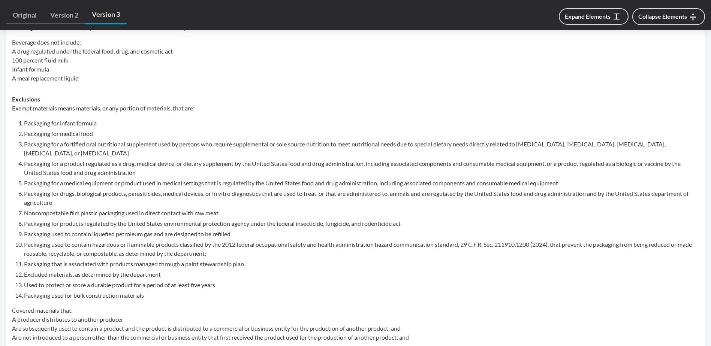
drag, startPoint x: 160, startPoint y: 295, endPoint x: 160, endPoint y: 307, distance: 12.0
click at [160, 307] on p "Covered materials that: A producer distributes to another producer Are subseque…" at bounding box center [355, 324] width 687 height 36
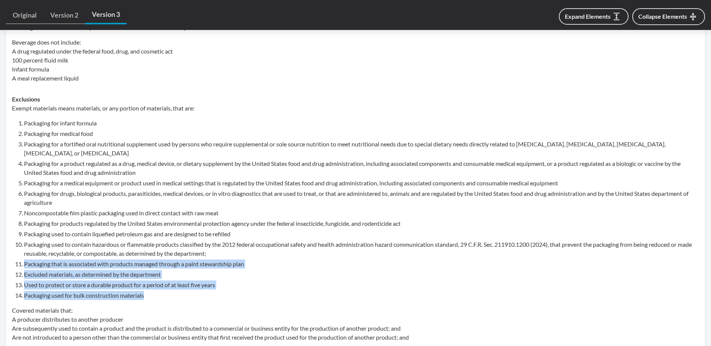
drag, startPoint x: 150, startPoint y: 297, endPoint x: 21, endPoint y: 265, distance: 133.5
click at [24, 265] on ol "Packaging for infant formula Packaging for medical food Packaging for a fortifi…" at bounding box center [361, 209] width 675 height 181
copy ol "Packaging that is associated with products managed through a paint stewardship …"
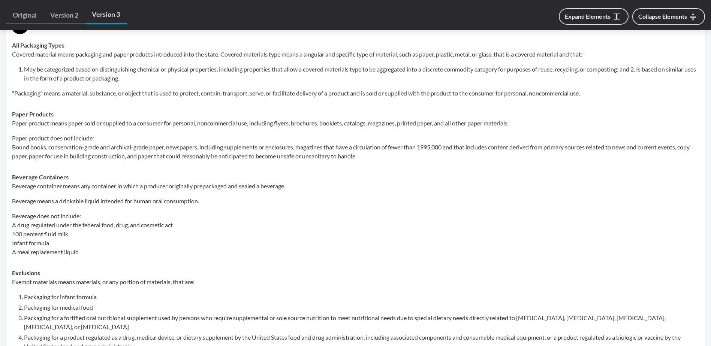
scroll to position [309, 0]
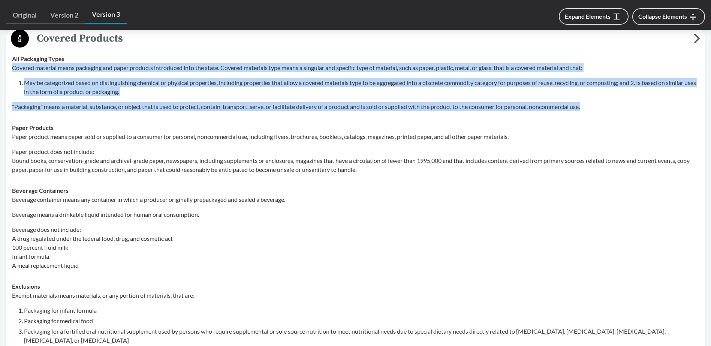
drag, startPoint x: 12, startPoint y: 68, endPoint x: 601, endPoint y: 108, distance: 589.9
click at [601, 108] on div "Covered material means packaging and paper products introduced into the state. …" at bounding box center [355, 87] width 687 height 48
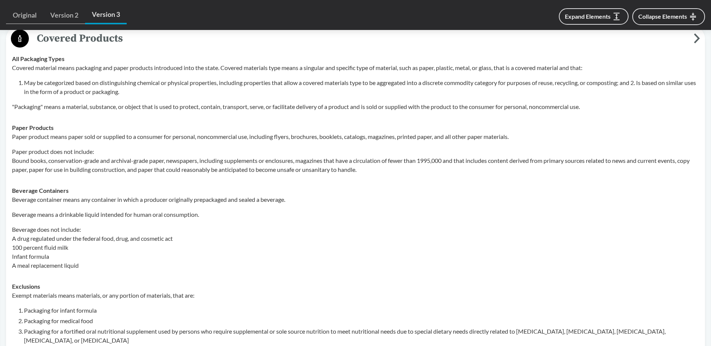
click at [99, 142] on div "Paper product means paper sold or supplied to a consumer for personal, noncomme…" at bounding box center [355, 153] width 687 height 42
drag, startPoint x: 81, startPoint y: 138, endPoint x: 103, endPoint y: 137, distance: 22.1
click at [103, 137] on p "Paper product means paper sold or supplied to a consumer for personal, noncomme…" at bounding box center [355, 136] width 687 height 9
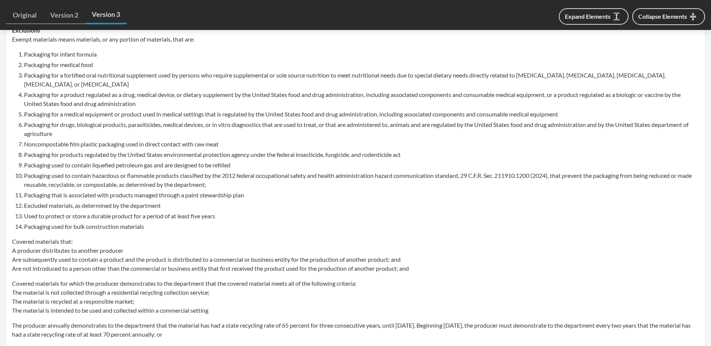
scroll to position [572, 0]
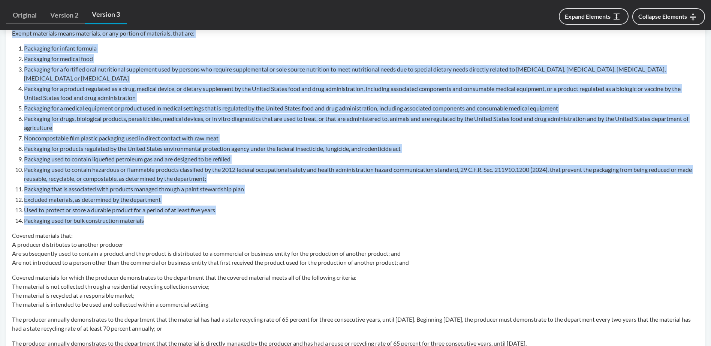
drag, startPoint x: 151, startPoint y: 222, endPoint x: 13, endPoint y: 36, distance: 230.8
click at [13, 36] on div "Exempt materials means materials, or any portion of materials, that are: Packag…" at bounding box center [355, 200] width 687 height 343
copy div "Exempt materials means materials, or any portion of materials, that are: Packag…"
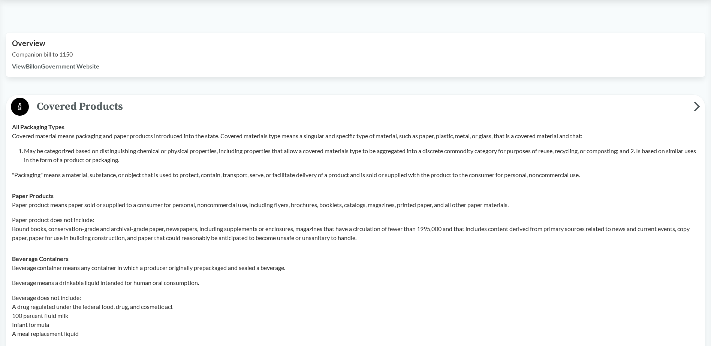
scroll to position [197, 0]
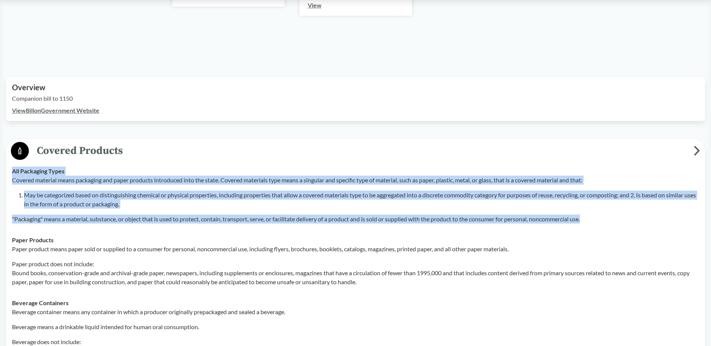
drag, startPoint x: 12, startPoint y: 171, endPoint x: 605, endPoint y: 228, distance: 595.8
click at [605, 228] on td "All Packaging Types Covered material means packaging and paper products introdu…" at bounding box center [356, 195] width 694 height 69
copy div "All Packaging Types Covered material means packaging and paper products introdu…"
click at [132, 205] on li "May be categorized based on distinguishing chemical or physical properties, inc…" at bounding box center [361, 200] width 675 height 18
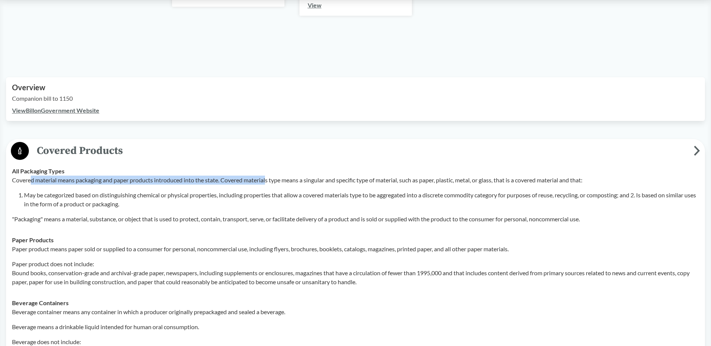
drag, startPoint x: 30, startPoint y: 182, endPoint x: 270, endPoint y: 181, distance: 239.2
click at [270, 181] on p "Covered material means packaging and paper products introduced into the state. …" at bounding box center [355, 180] width 687 height 9
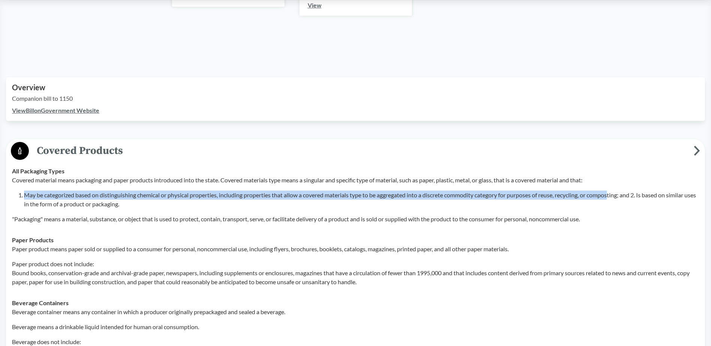
drag, startPoint x: 26, startPoint y: 196, endPoint x: 617, endPoint y: 195, distance: 591.2
click at [617, 195] on li "May be categorized based on distinguishing chemical or physical properties, inc…" at bounding box center [361, 200] width 675 height 18
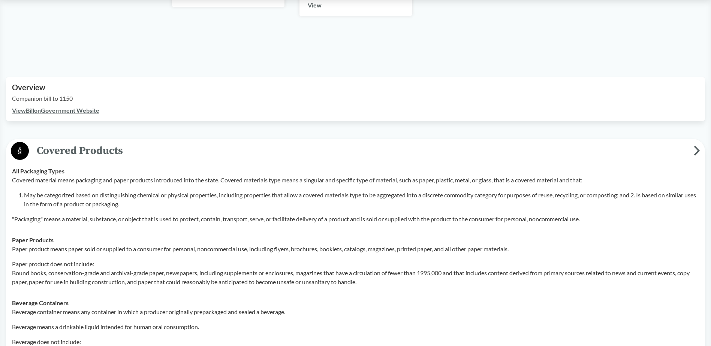
click at [50, 215] on p ""Packaging" means a material, substance, or object that is used to protect, con…" at bounding box center [355, 219] width 687 height 9
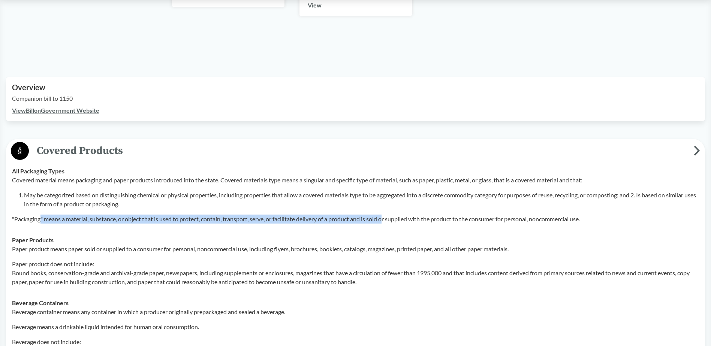
drag, startPoint x: 41, startPoint y: 218, endPoint x: 389, endPoint y: 226, distance: 348.0
click at [389, 226] on td "All Packaging Types Covered material means packaging and paper products introdu…" at bounding box center [356, 195] width 694 height 69
click at [333, 216] on p ""Packaging" means a material, substance, or object that is used to protect, con…" at bounding box center [355, 219] width 687 height 9
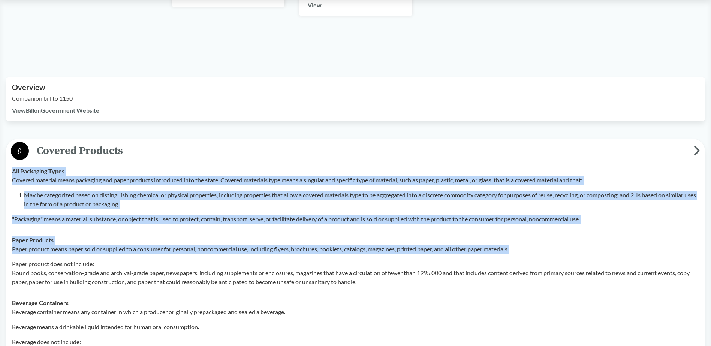
drag, startPoint x: 12, startPoint y: 171, endPoint x: 527, endPoint y: 248, distance: 521.2
copy tbody "All Packaging Types Covered material means packaging and paper products introdu…"
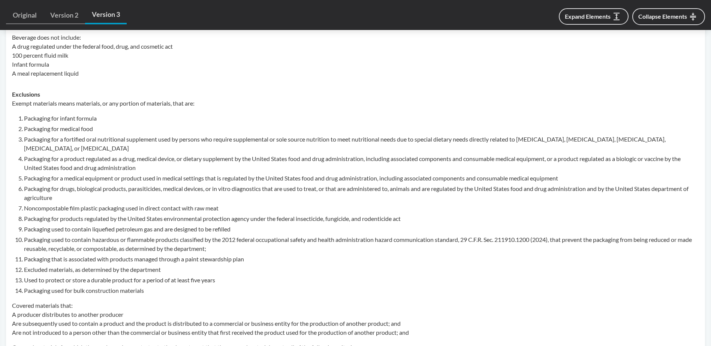
scroll to position [534, 0]
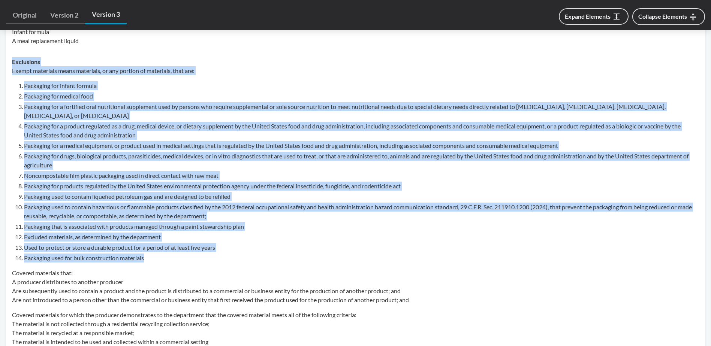
drag, startPoint x: 11, startPoint y: 62, endPoint x: 183, endPoint y: 257, distance: 260.0
click at [183, 257] on td "Exclusions Exempt materials means materials, or any portion of materials, that …" at bounding box center [356, 233] width 694 height 364
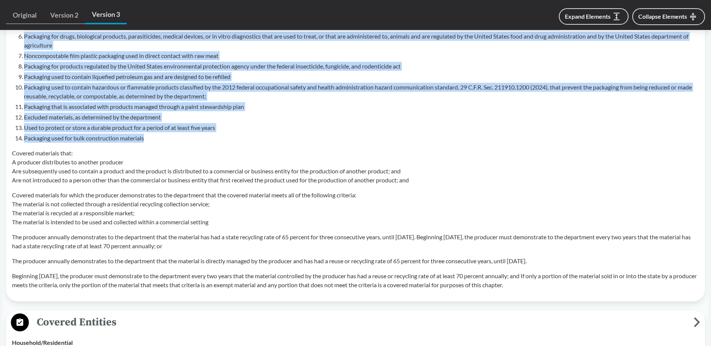
scroll to position [604, 0]
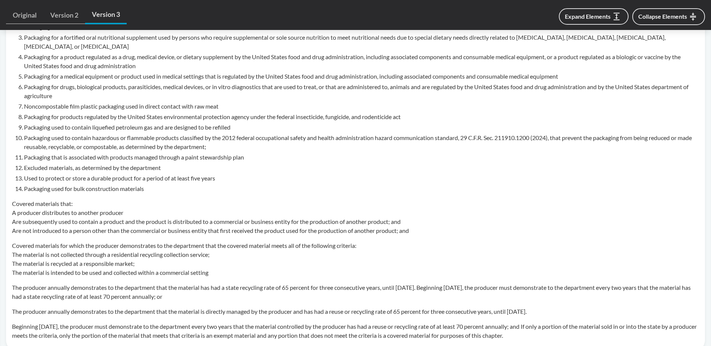
copy tbody "All Packaging Types Covered material means packaging and paper products introdu…"
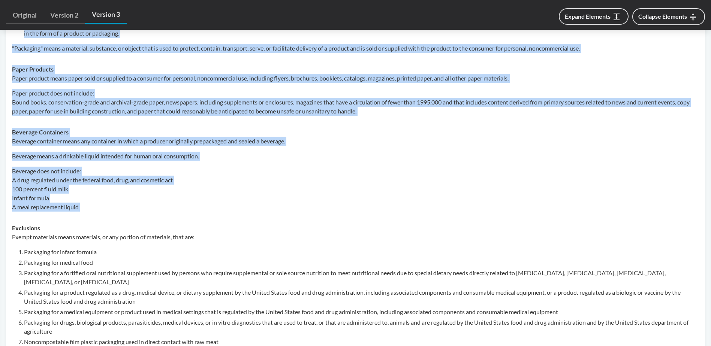
scroll to position [304, 0]
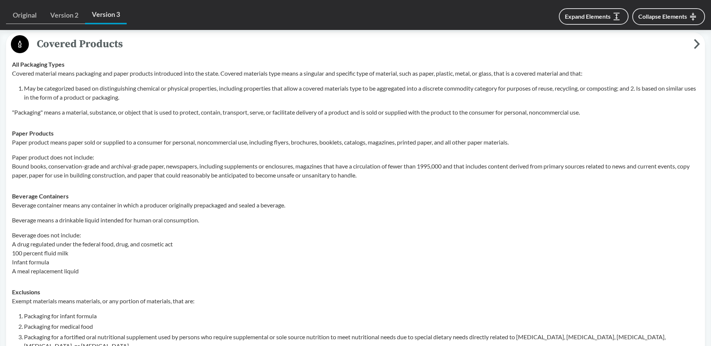
click at [282, 187] on td "Beverage Containers Beverage container means any container in which a producer …" at bounding box center [356, 234] width 694 height 96
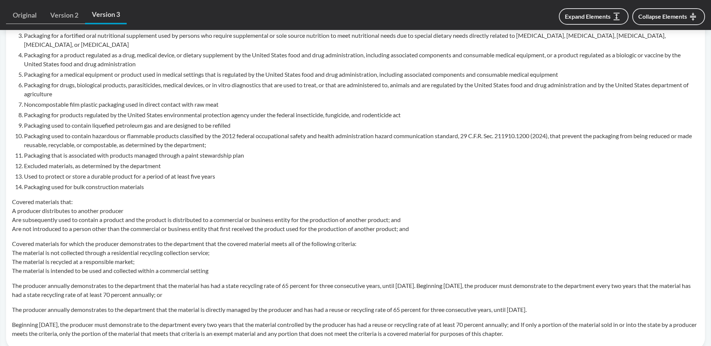
scroll to position [539, 0]
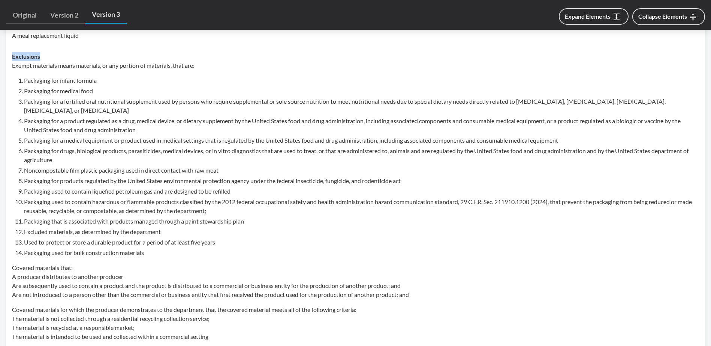
drag, startPoint x: 12, startPoint y: 57, endPoint x: 49, endPoint y: 60, distance: 36.5
click at [49, 60] on div "Exclusions Exempt materials means materials, or any portion of materials, that …" at bounding box center [355, 228] width 687 height 352
click at [49, 150] on li "Packaging for drugs, biological products, parasiticides, medical devices, or in…" at bounding box center [361, 156] width 675 height 18
click at [101, 233] on li "Excluded materials, as determined by the department" at bounding box center [361, 232] width 675 height 9
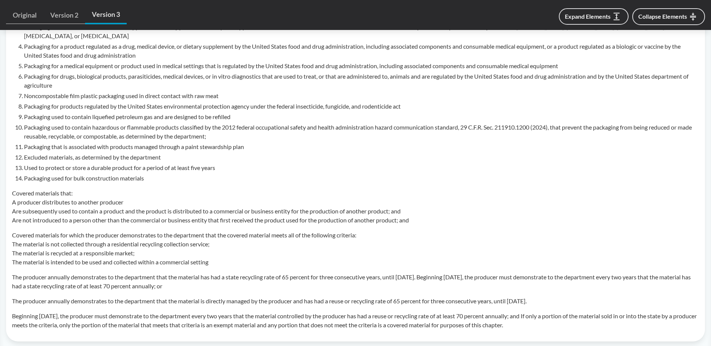
scroll to position [614, 0]
drag, startPoint x: 14, startPoint y: 192, endPoint x: 586, endPoint y: 321, distance: 586.4
click at [586, 321] on div "Exempt materials means materials, or any portion of materials, that are: Packag…" at bounding box center [355, 157] width 687 height 343
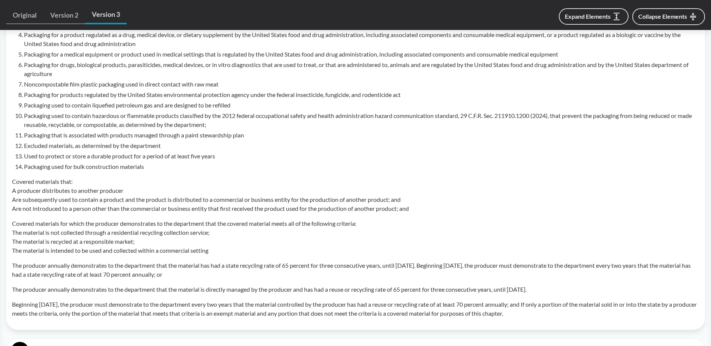
scroll to position [652, 0]
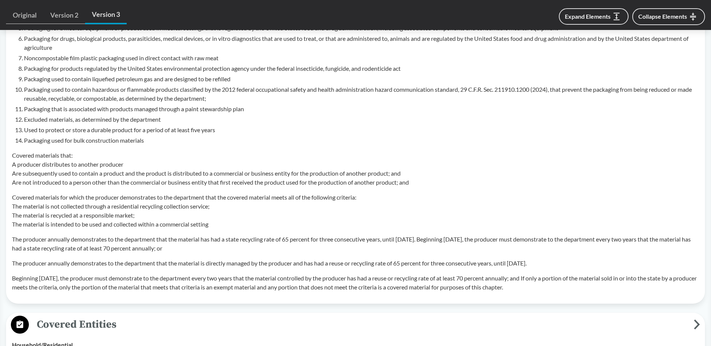
copy div "Covered materials that: A producer distributes to another producer Are subseque…"
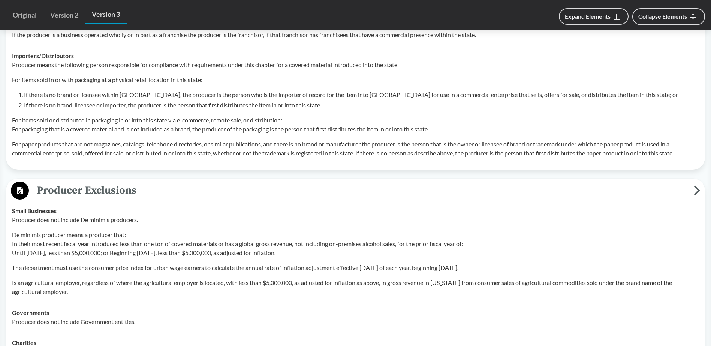
scroll to position [1327, 0]
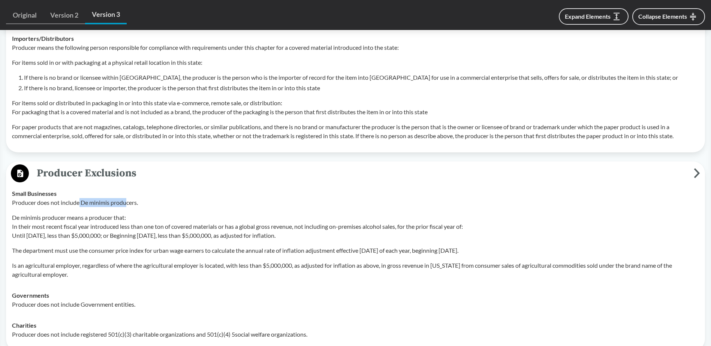
drag, startPoint x: 81, startPoint y: 202, endPoint x: 127, endPoint y: 205, distance: 46.6
click at [127, 205] on p "Producer does not include De minimis producers." at bounding box center [355, 202] width 687 height 9
drag, startPoint x: 127, startPoint y: 205, endPoint x: 11, endPoint y: 192, distance: 117.0
click at [3, 197] on div "‹ Back to results [US_STATE] Senate Bill 5284 Chaptered - ( Passed ) WA [DATE] …" at bounding box center [355, 50] width 711 height 2643
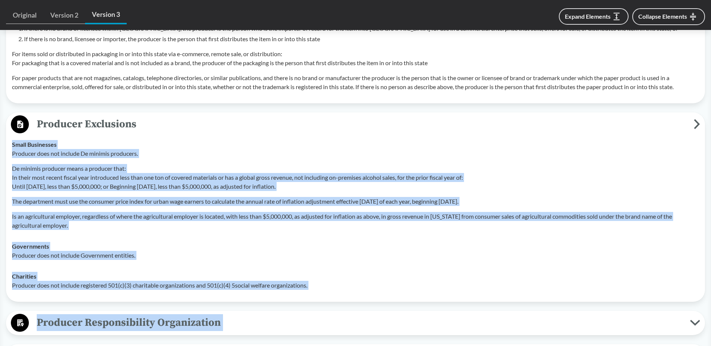
scroll to position [1438, 0]
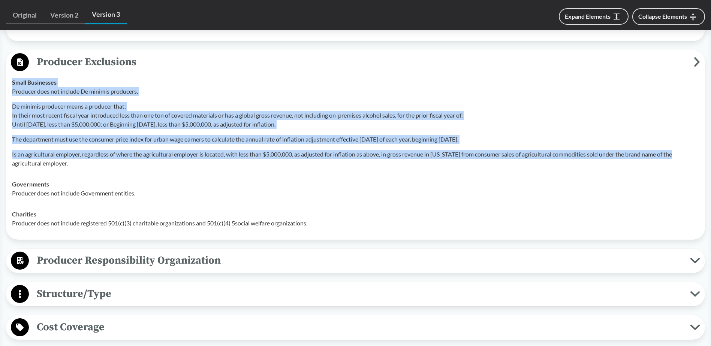
drag, startPoint x: 14, startPoint y: 193, endPoint x: 690, endPoint y: 151, distance: 677.3
click at [690, 151] on div "Small Businesses Producer does not include De minimis producers. De minimis pro…" at bounding box center [355, 123] width 687 height 90
click at [74, 98] on div "Producer does not include De minimis producers. De minimis producer means a pro…" at bounding box center [355, 127] width 687 height 81
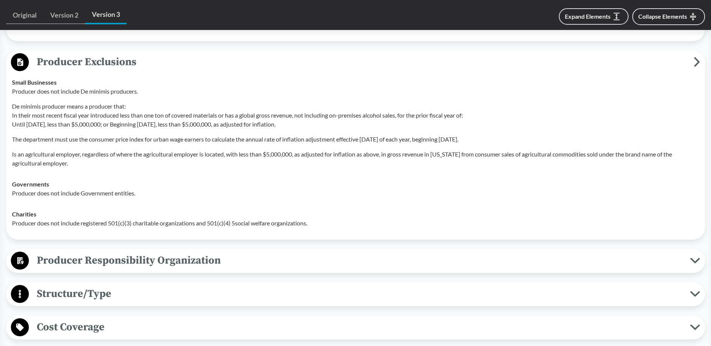
drag, startPoint x: 13, startPoint y: 82, endPoint x: 353, endPoint y: 121, distance: 342.6
click at [353, 121] on div "Small Businesses Producer does not include De minimis producers. De minimis pro…" at bounding box center [355, 123] width 687 height 90
drag, startPoint x: 353, startPoint y: 121, endPoint x: 277, endPoint y: 114, distance: 76.8
drag, startPoint x: 226, startPoint y: 108, endPoint x: 239, endPoint y: 113, distance: 13.5
click at [228, 108] on p "De minimis producer means a producer that: In their most recent fiscal year int…" at bounding box center [355, 115] width 687 height 27
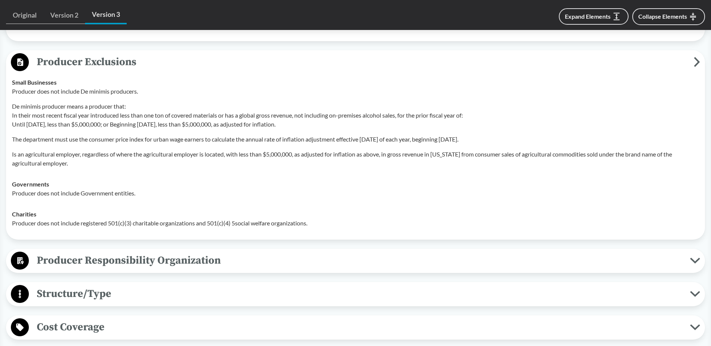
click at [36, 127] on p "De minimis producer means a producer that: In their most recent fiscal year int…" at bounding box center [355, 115] width 687 height 27
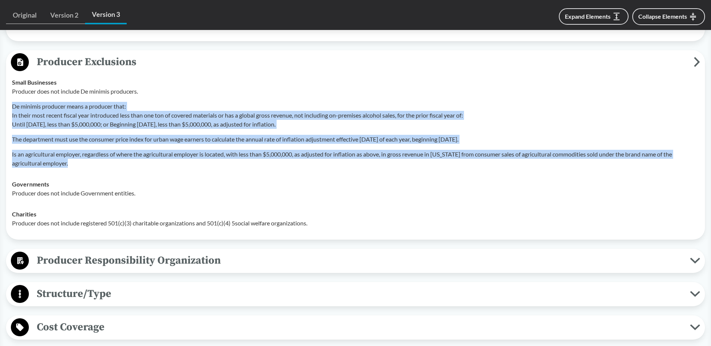
drag, startPoint x: 14, startPoint y: 105, endPoint x: 287, endPoint y: 168, distance: 280.4
click at [287, 168] on td "Small Businesses Producer does not include De minimis producers. De minimis pro…" at bounding box center [356, 123] width 694 height 102
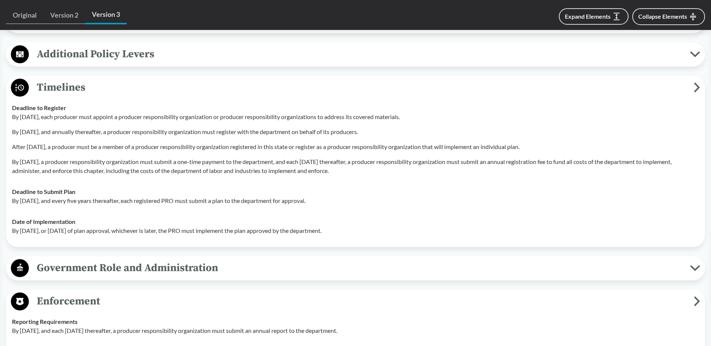
scroll to position [1888, 0]
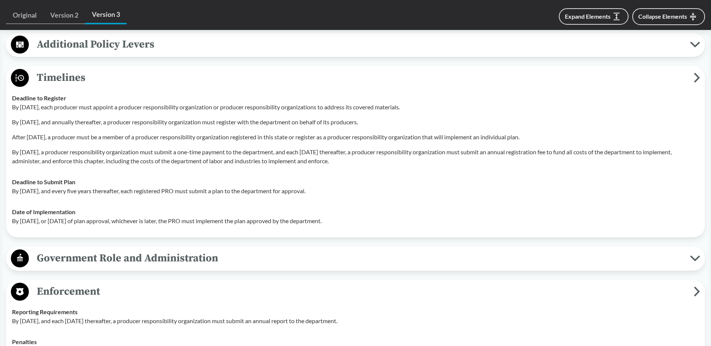
drag, startPoint x: 228, startPoint y: 164, endPoint x: 19, endPoint y: 78, distance: 226.5
click at [19, 78] on div "Timelines Deadline to Register By [DATE], each producer must appoint a producer…" at bounding box center [355, 152] width 699 height 172
